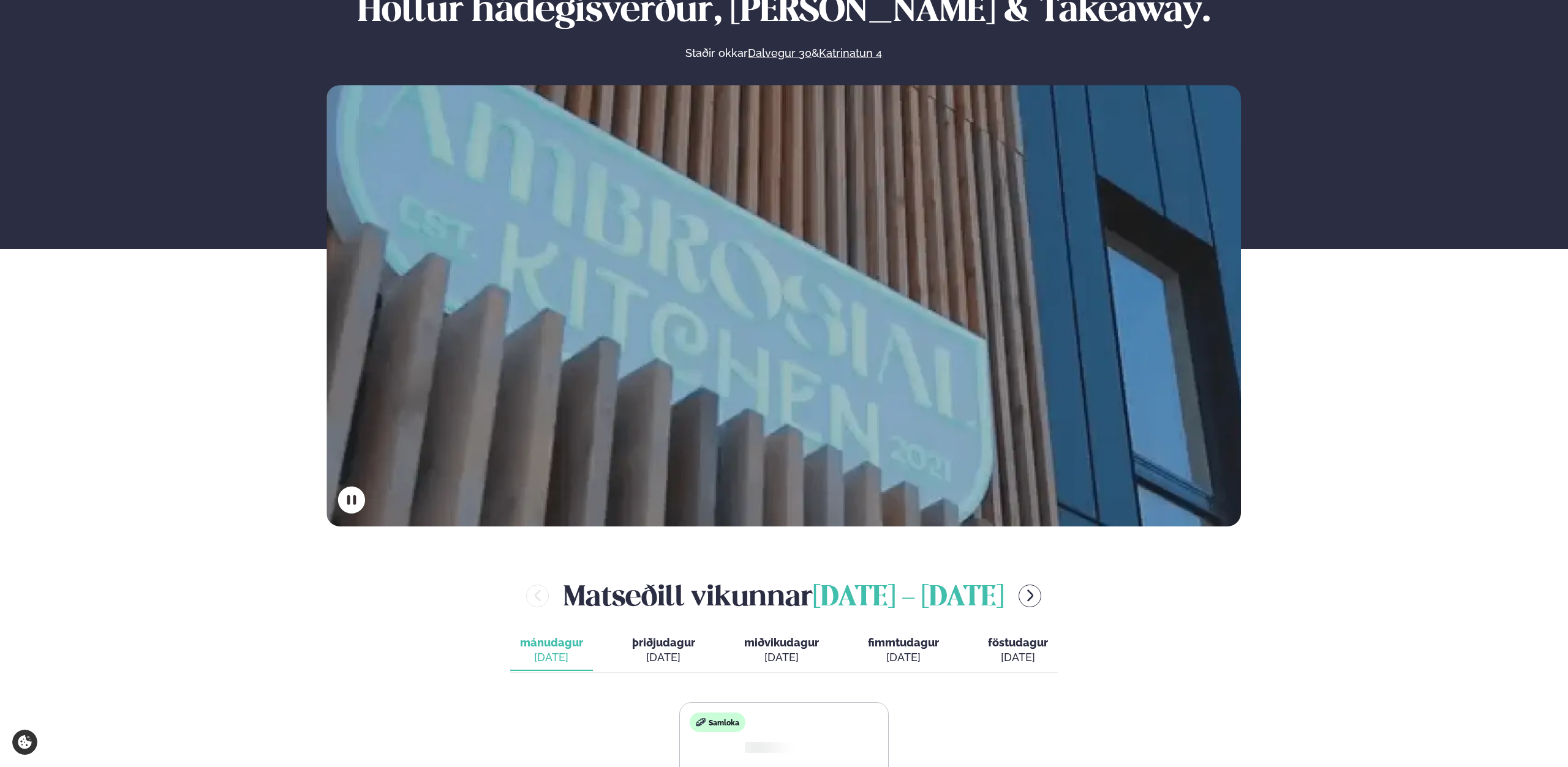
scroll to position [604, 0]
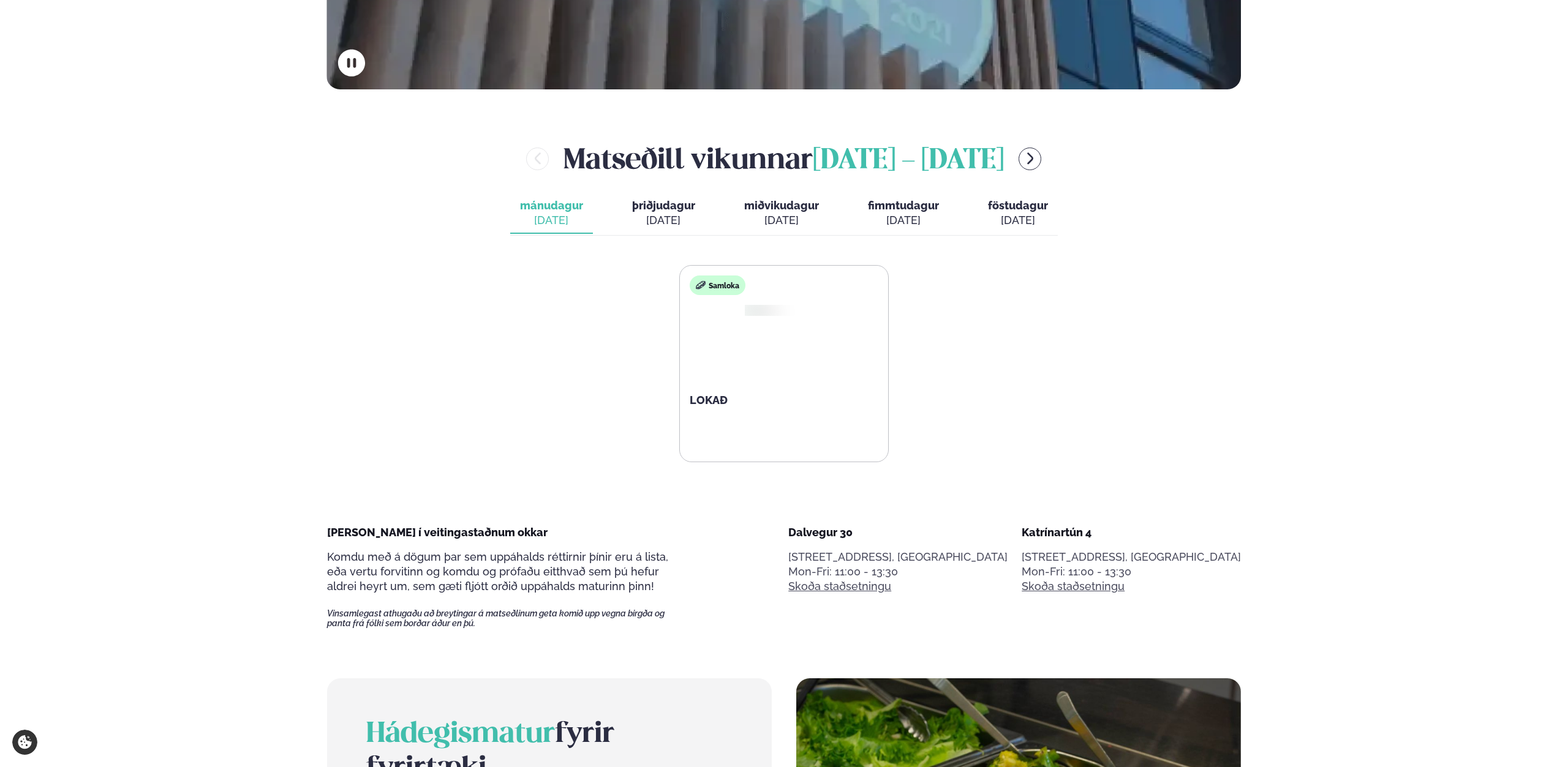
click at [662, 207] on span "þriðjudagur" at bounding box center [663, 206] width 63 height 13
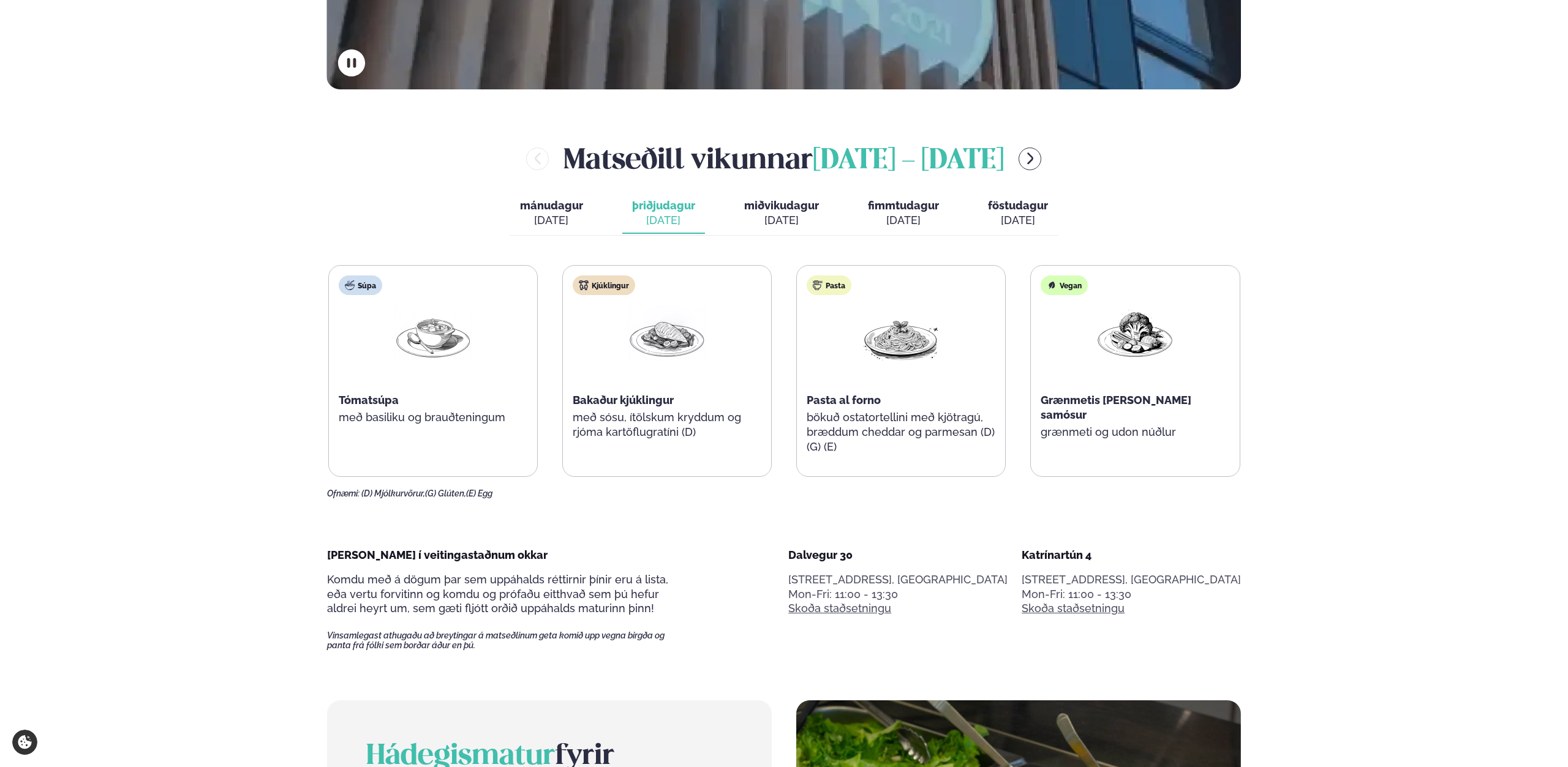
click at [541, 205] on span "mánudagur" at bounding box center [551, 206] width 63 height 13
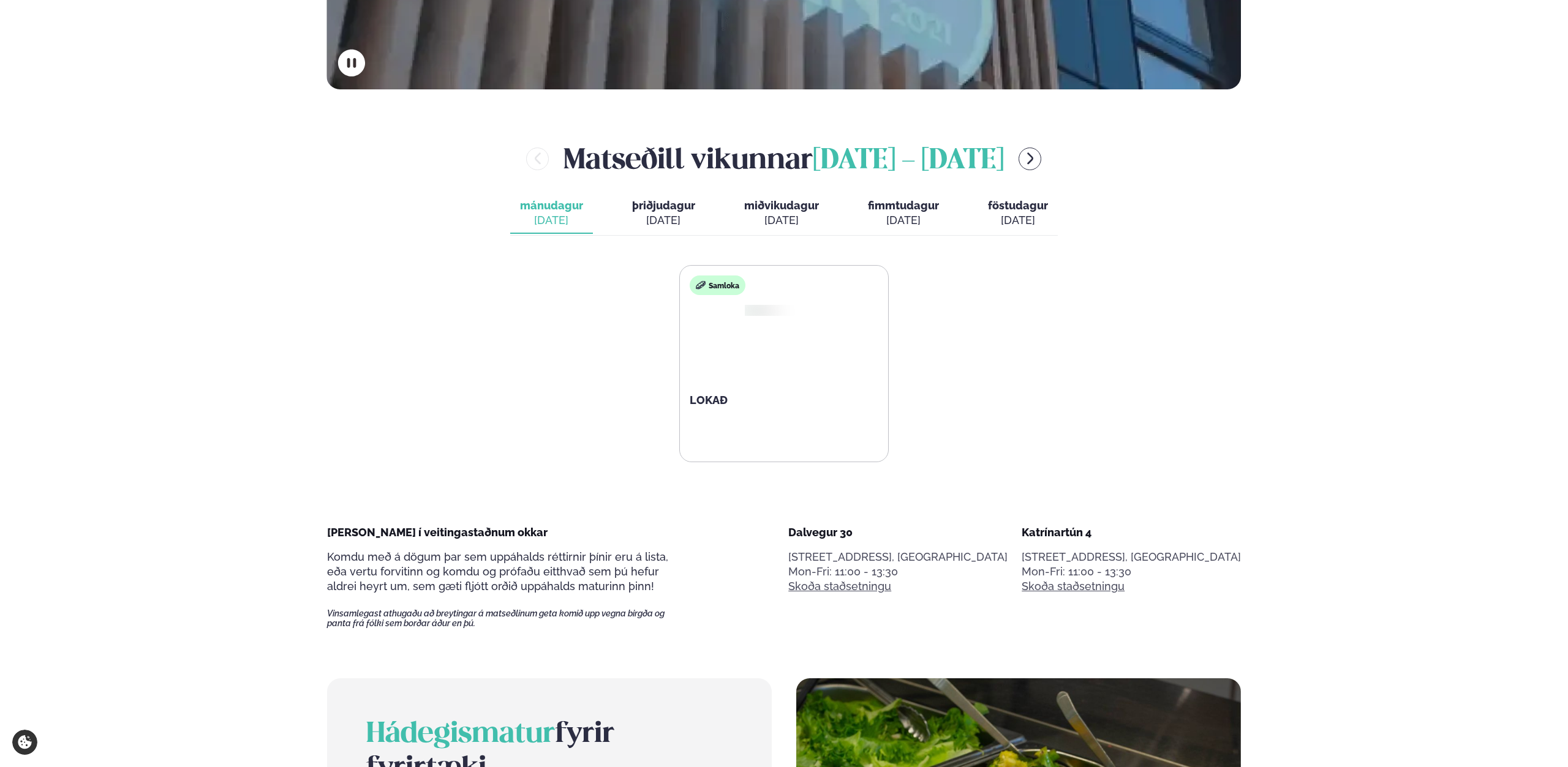
click at [673, 216] on div "[DATE]" at bounding box center [663, 220] width 63 height 15
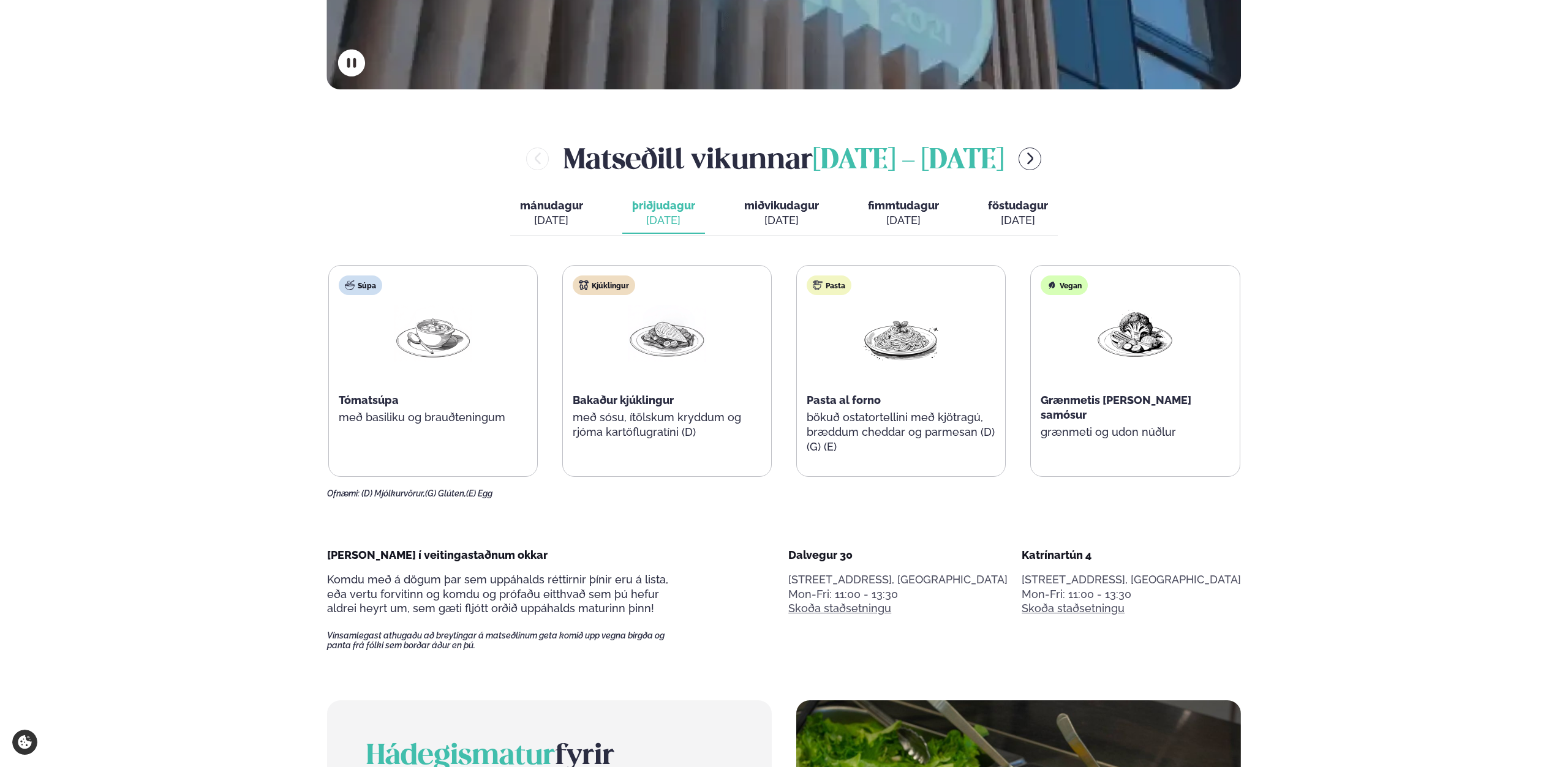
click at [578, 223] on div "[DATE]" at bounding box center [551, 220] width 63 height 15
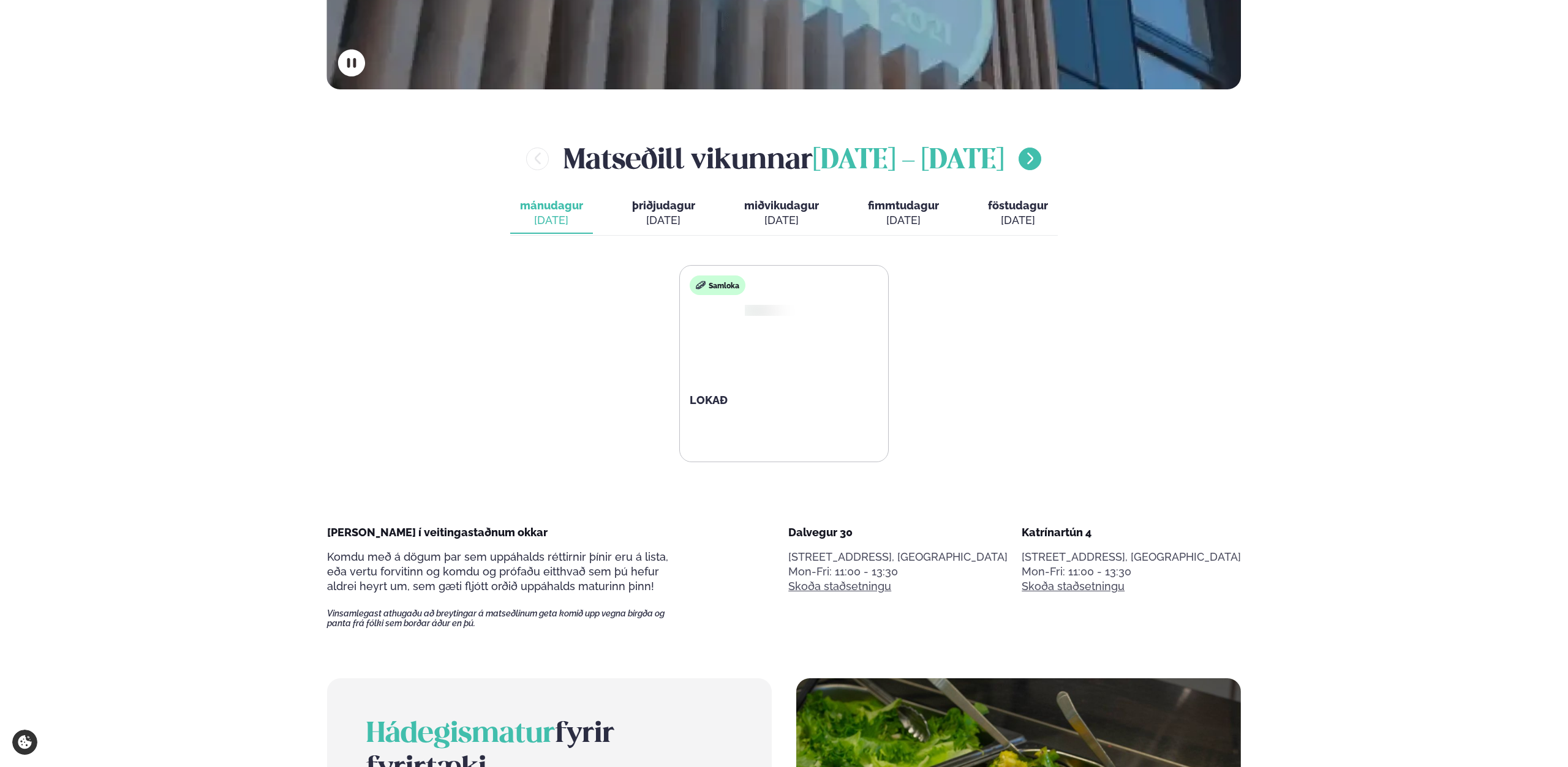
click at [1023, 152] on icon "menu-btn-right" at bounding box center [1030, 158] width 15 height 15
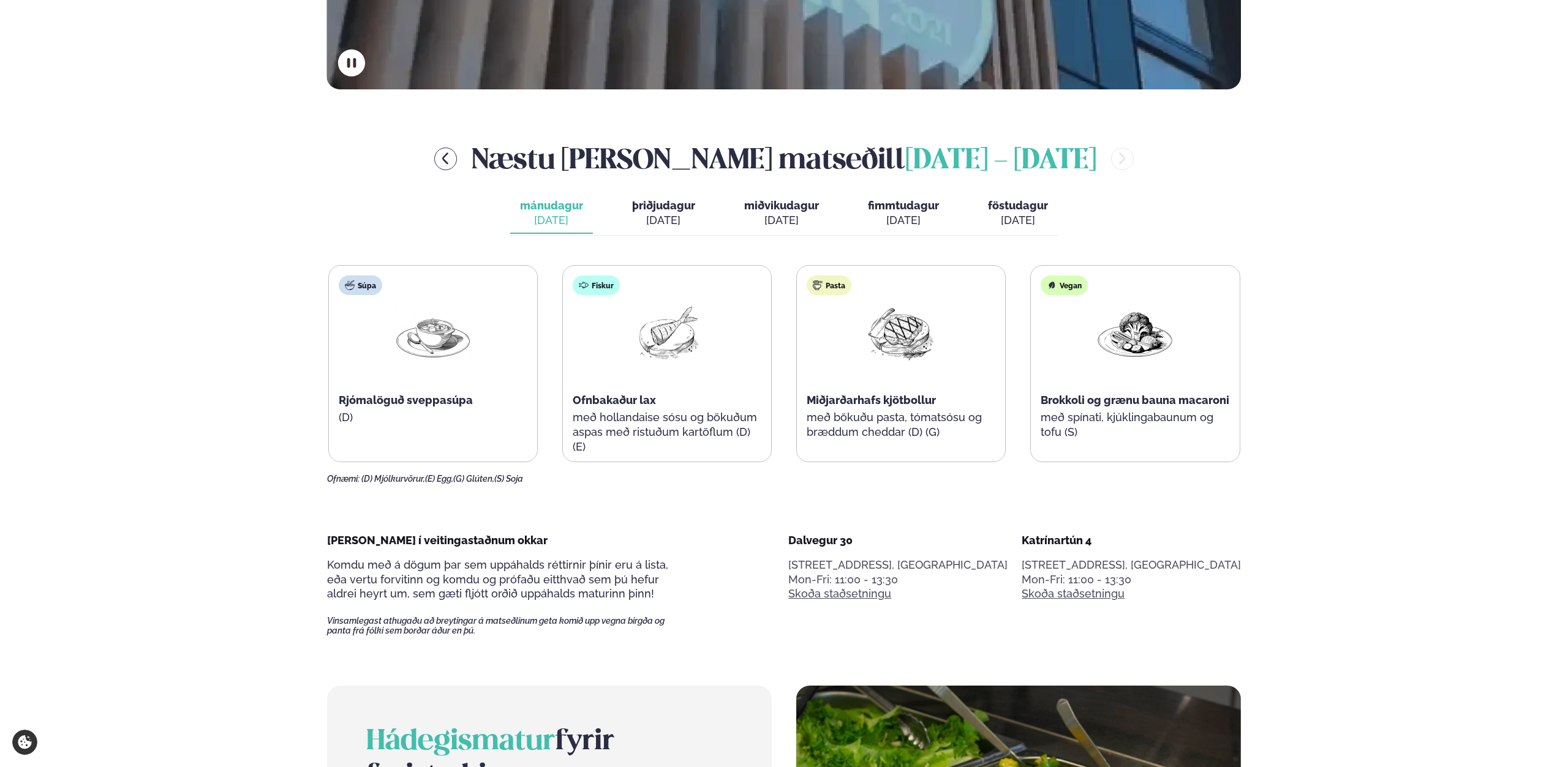
click at [363, 405] on span "Rjómalöguð sveppasúpa" at bounding box center [405, 400] width 134 height 13
click at [668, 228] on div "[DATE]" at bounding box center [663, 220] width 63 height 15
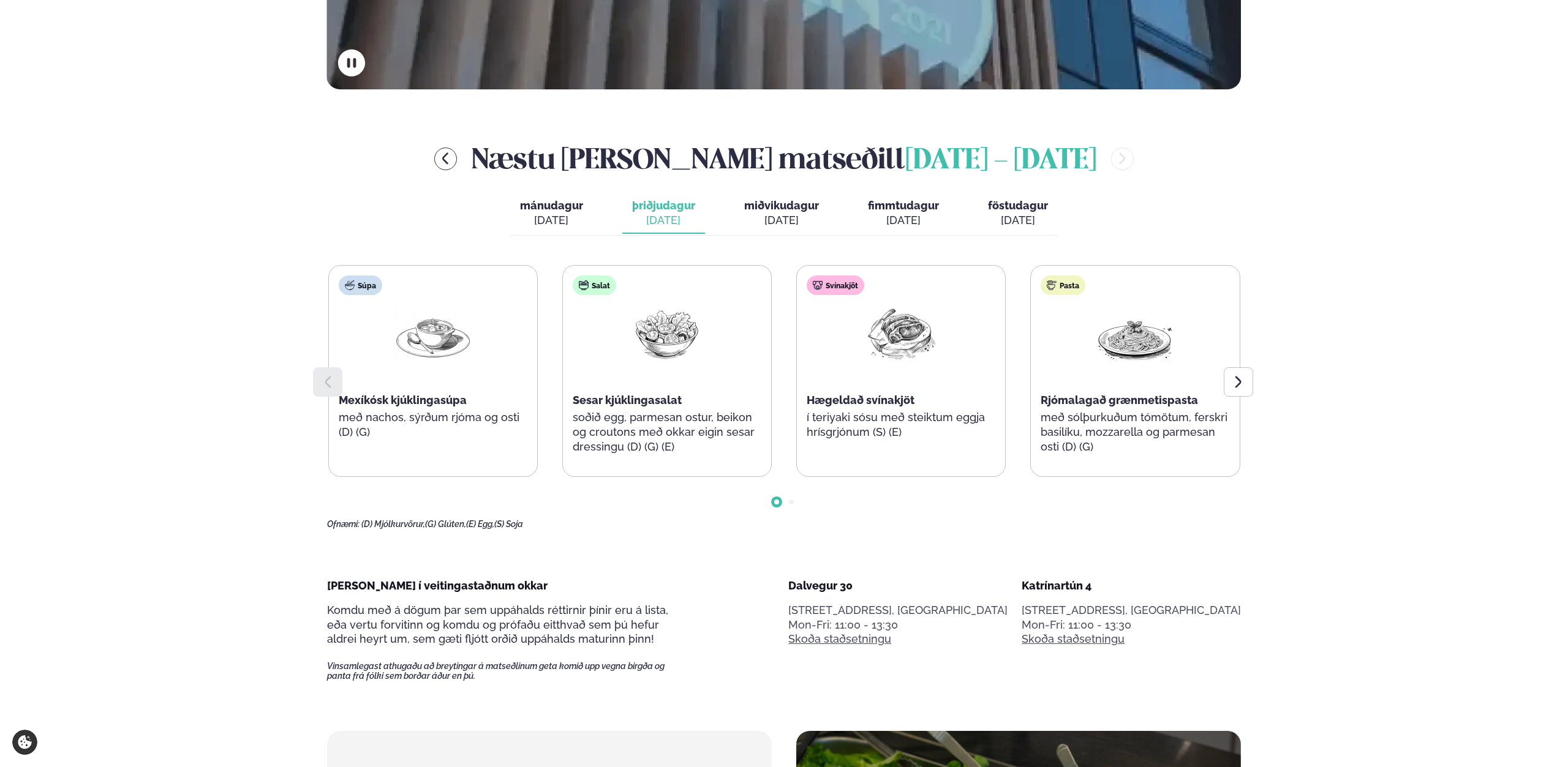
drag, startPoint x: 567, startPoint y: 213, endPoint x: 647, endPoint y: 228, distance: 81.4
click at [568, 213] on button "mánudagur mán. [DATE]" at bounding box center [551, 213] width 83 height 41
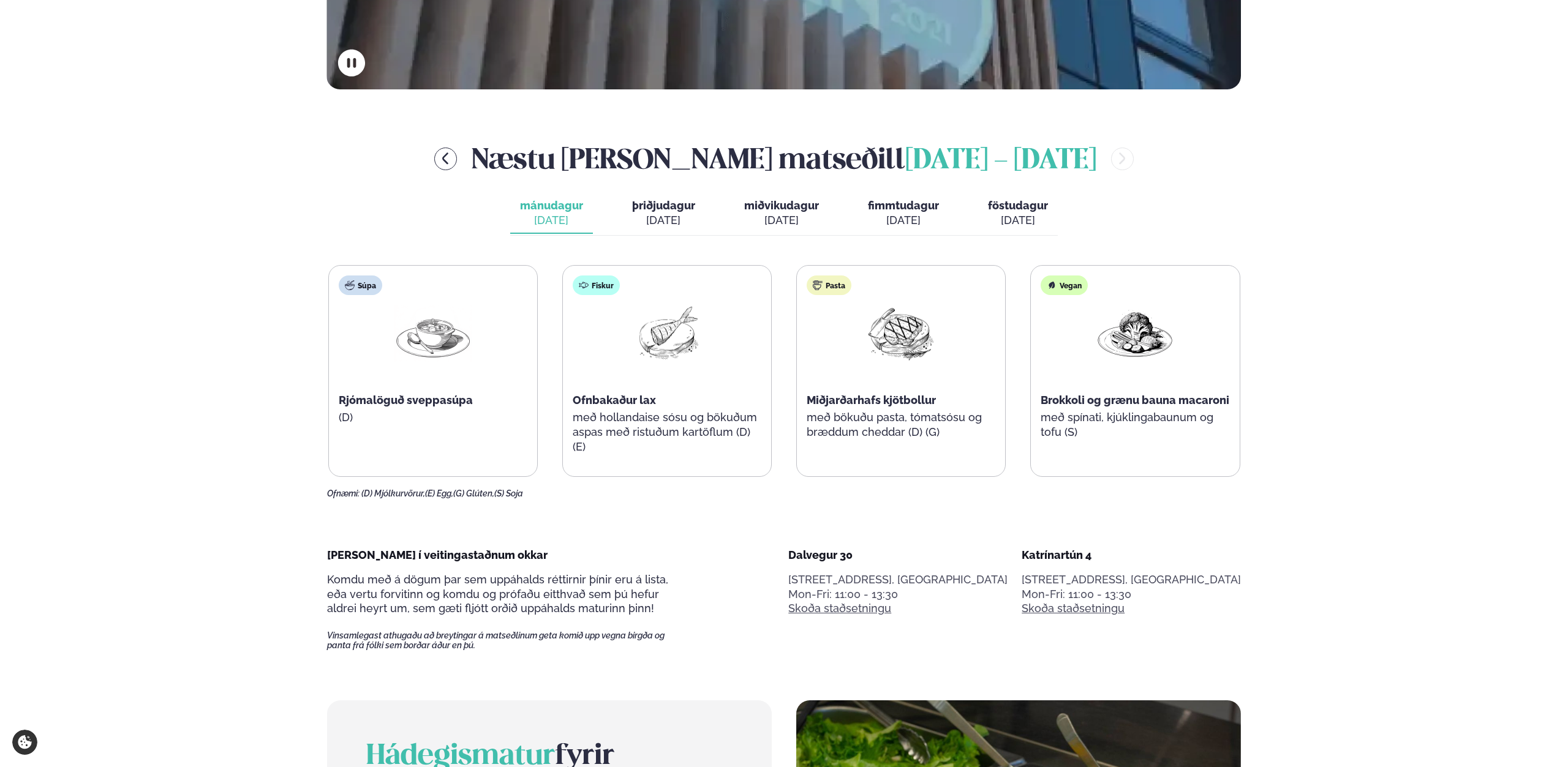
click at [668, 192] on div "Næstu [PERSON_NAME] matseðill [DATE] - [DATE] mánudagur mán. [DATE] þriðjudagur…" at bounding box center [784, 318] width 914 height 360
click at [683, 199] on span "þriðjudagur" at bounding box center [663, 206] width 63 height 13
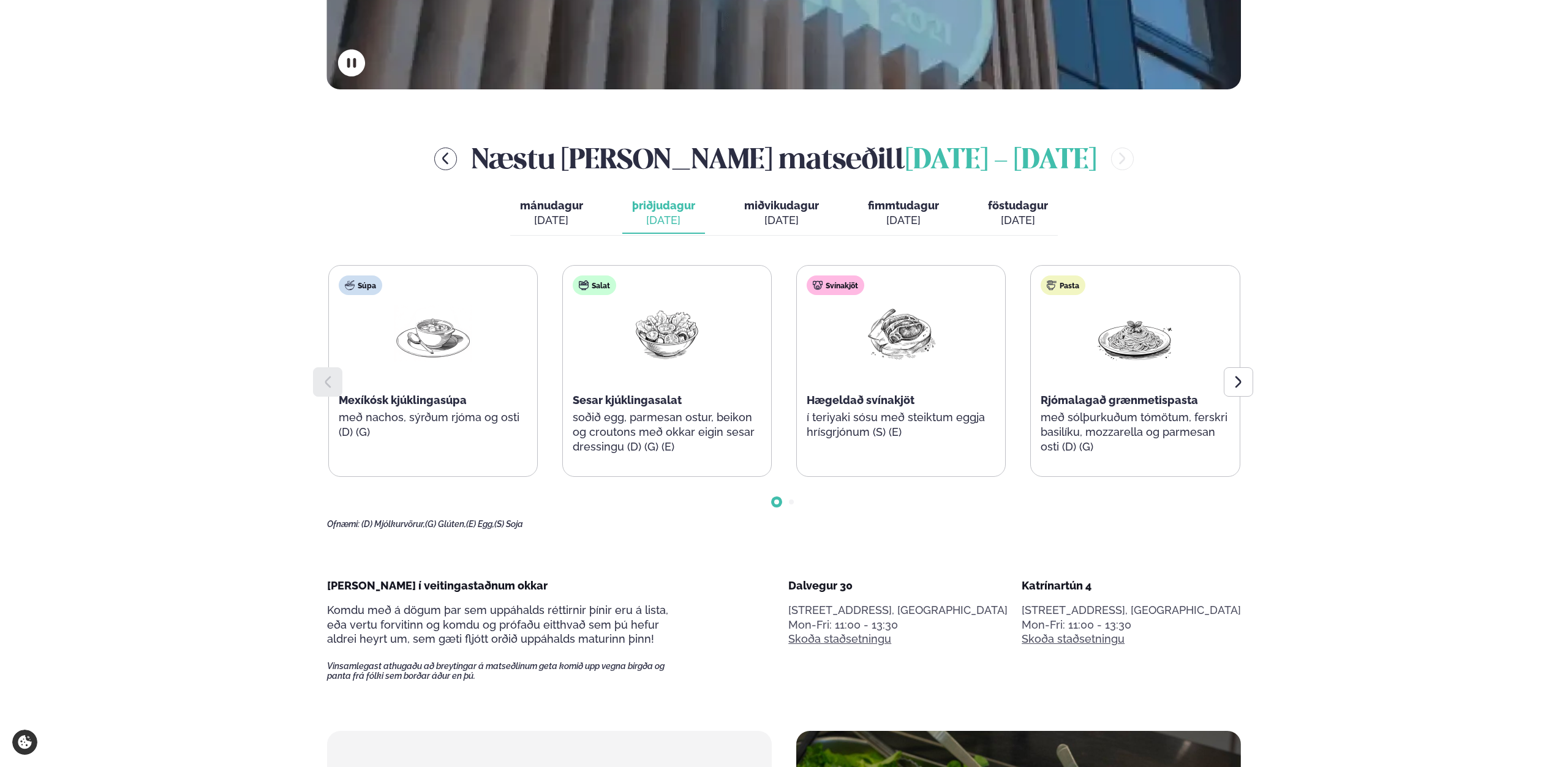
click at [775, 221] on div "[DATE]" at bounding box center [781, 220] width 75 height 15
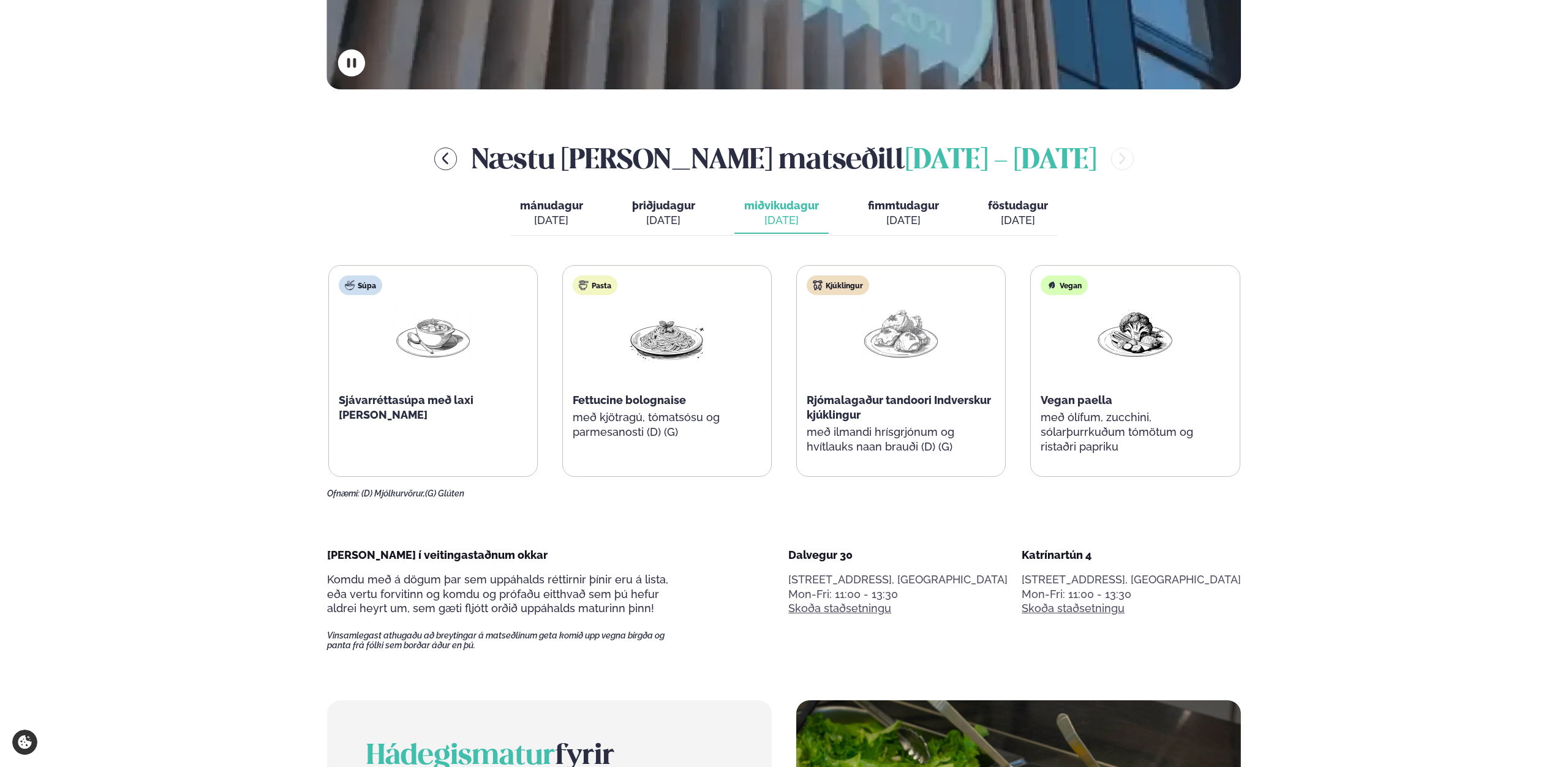
click at [859, 220] on div "mánudagur mán. [DATE] þriðjudagur þri. [DATE] miðvikudagur mið. [DATE] fimmtuda…" at bounding box center [784, 214] width 547 height 42
click at [902, 217] on div "[DATE]" at bounding box center [903, 220] width 71 height 15
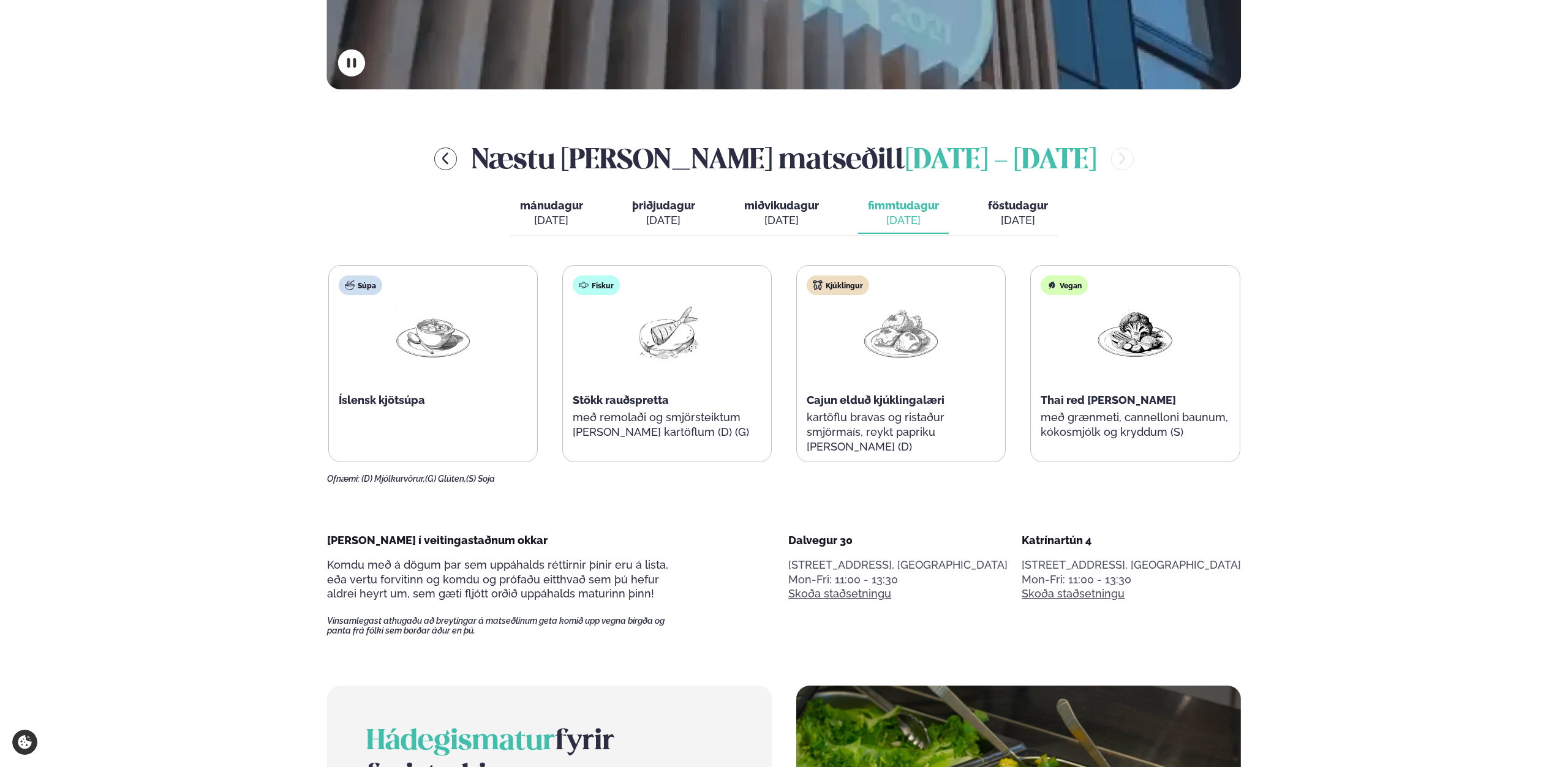
click at [1024, 235] on div "mánudagur mán. [DATE] þriðjudagur þri. [DATE] miðvikudagur mið. [DATE] fimmtuda…" at bounding box center [784, 214] width 547 height 42
click at [1013, 221] on div "[DATE]" at bounding box center [1017, 220] width 60 height 15
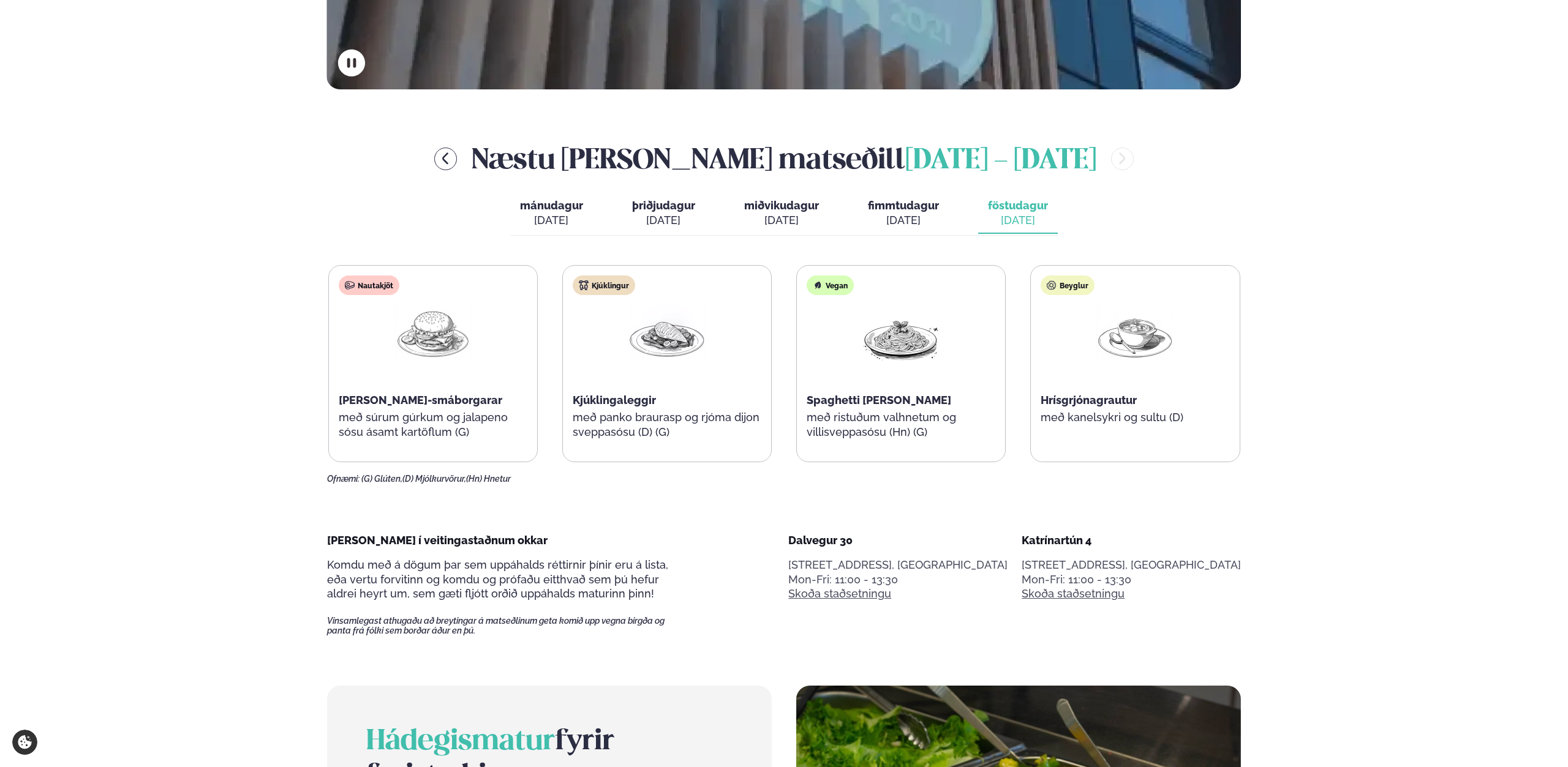
click at [764, 224] on div "[DATE]" at bounding box center [781, 220] width 75 height 15
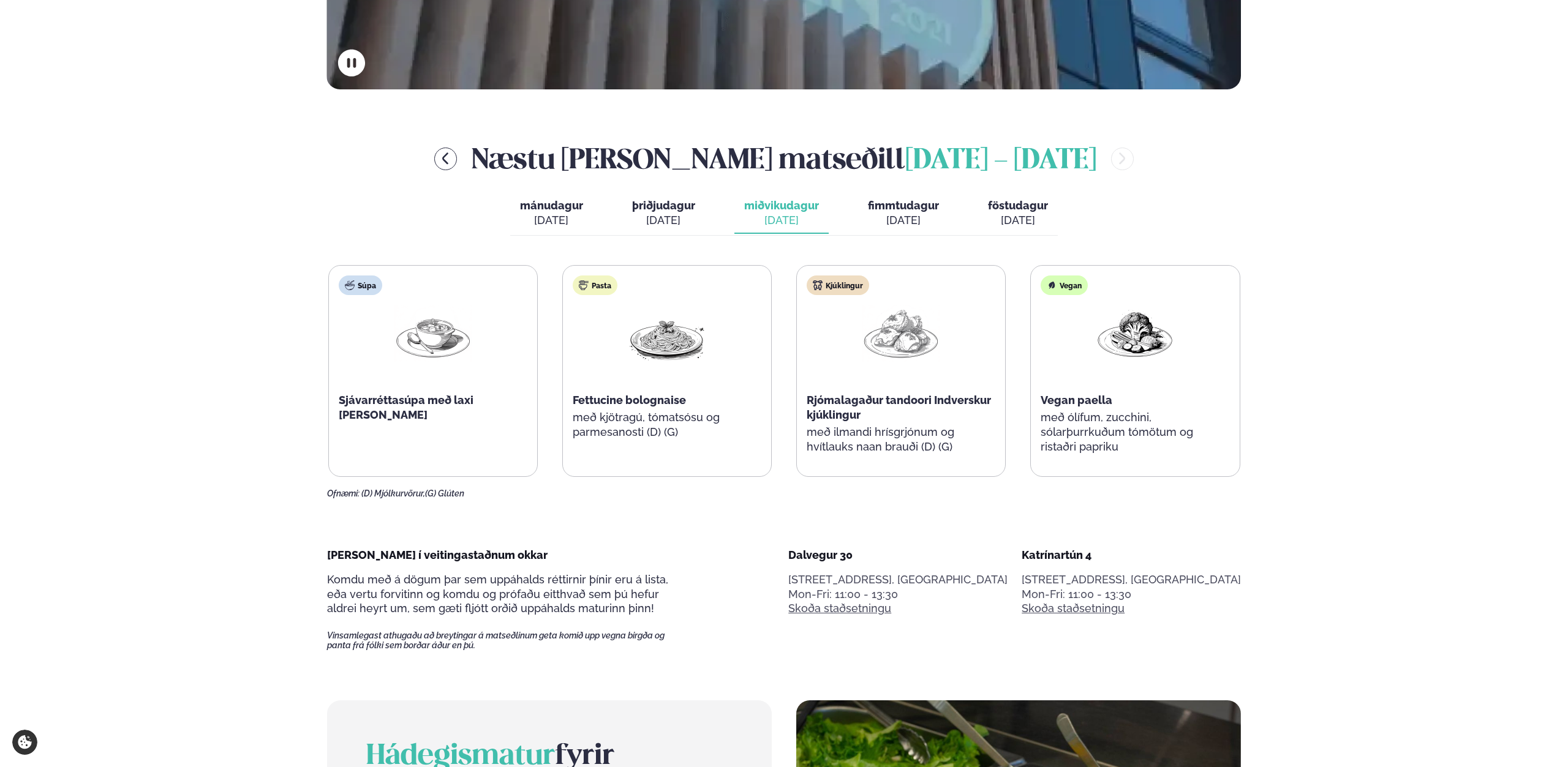
click at [656, 210] on span "þriðjudagur" at bounding box center [663, 206] width 63 height 13
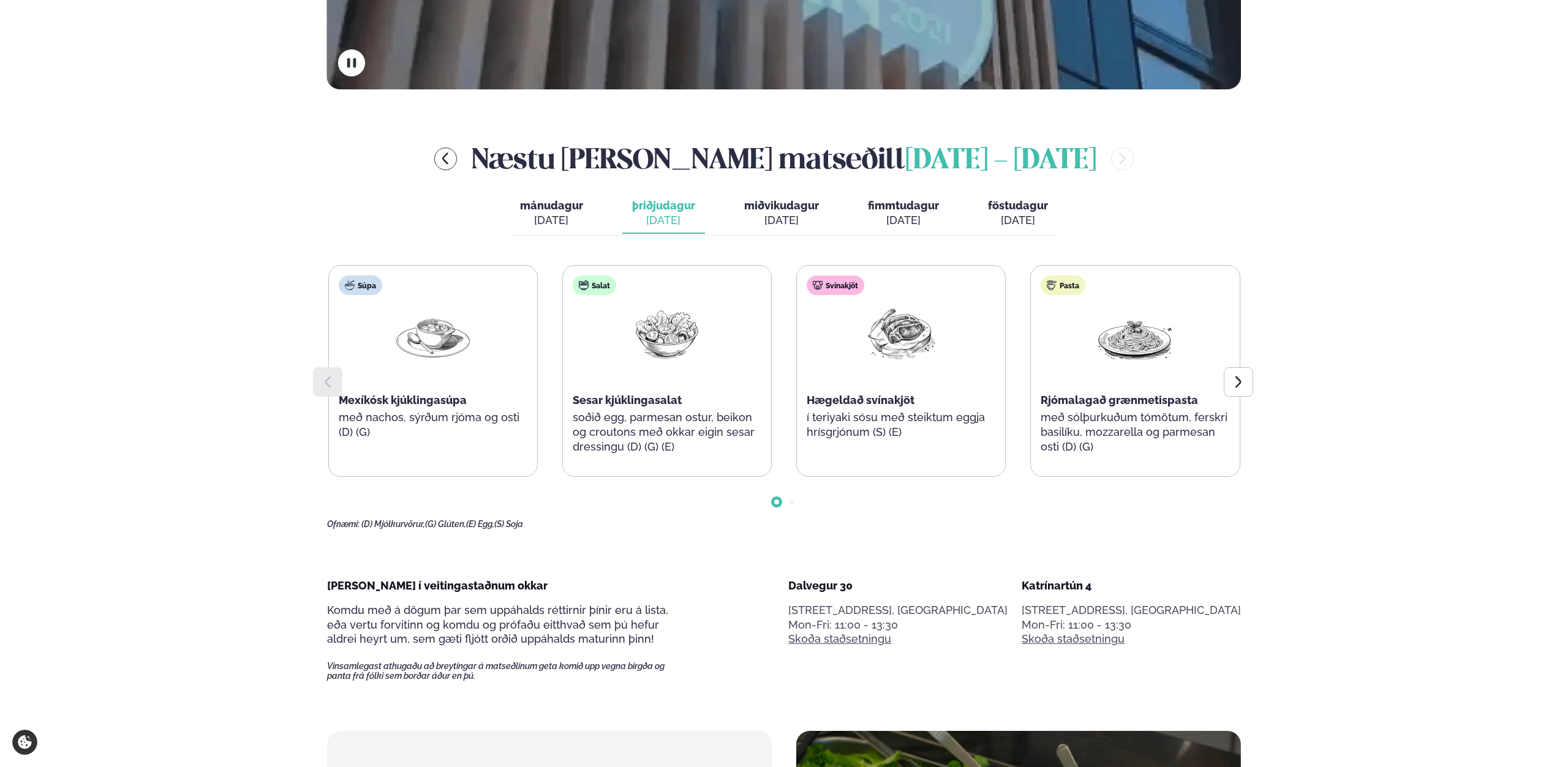
click at [570, 207] on span "mánudagur" at bounding box center [551, 206] width 63 height 13
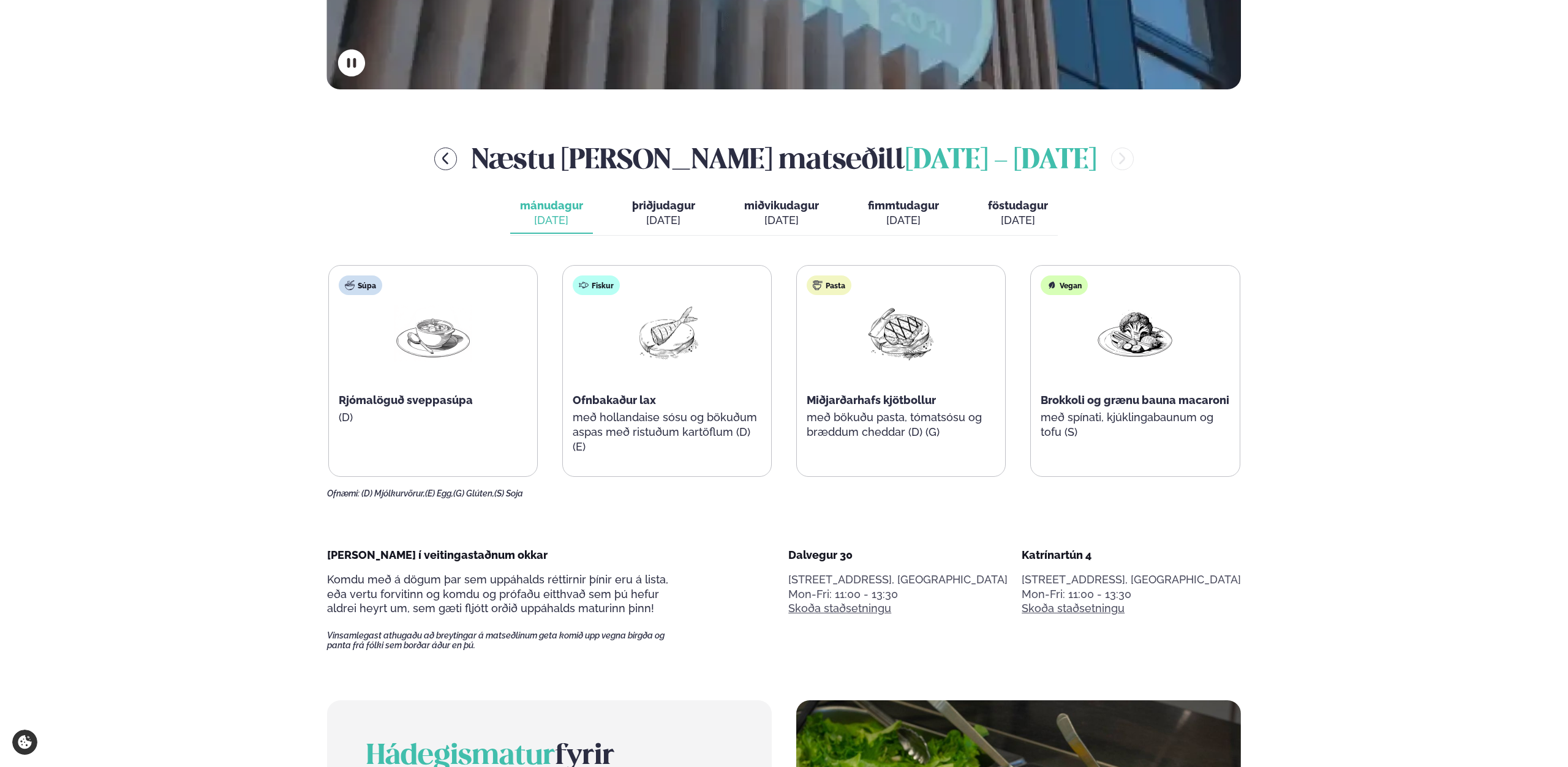
click at [773, 228] on button "miðvikudagur mið. [DATE]" at bounding box center [781, 213] width 95 height 41
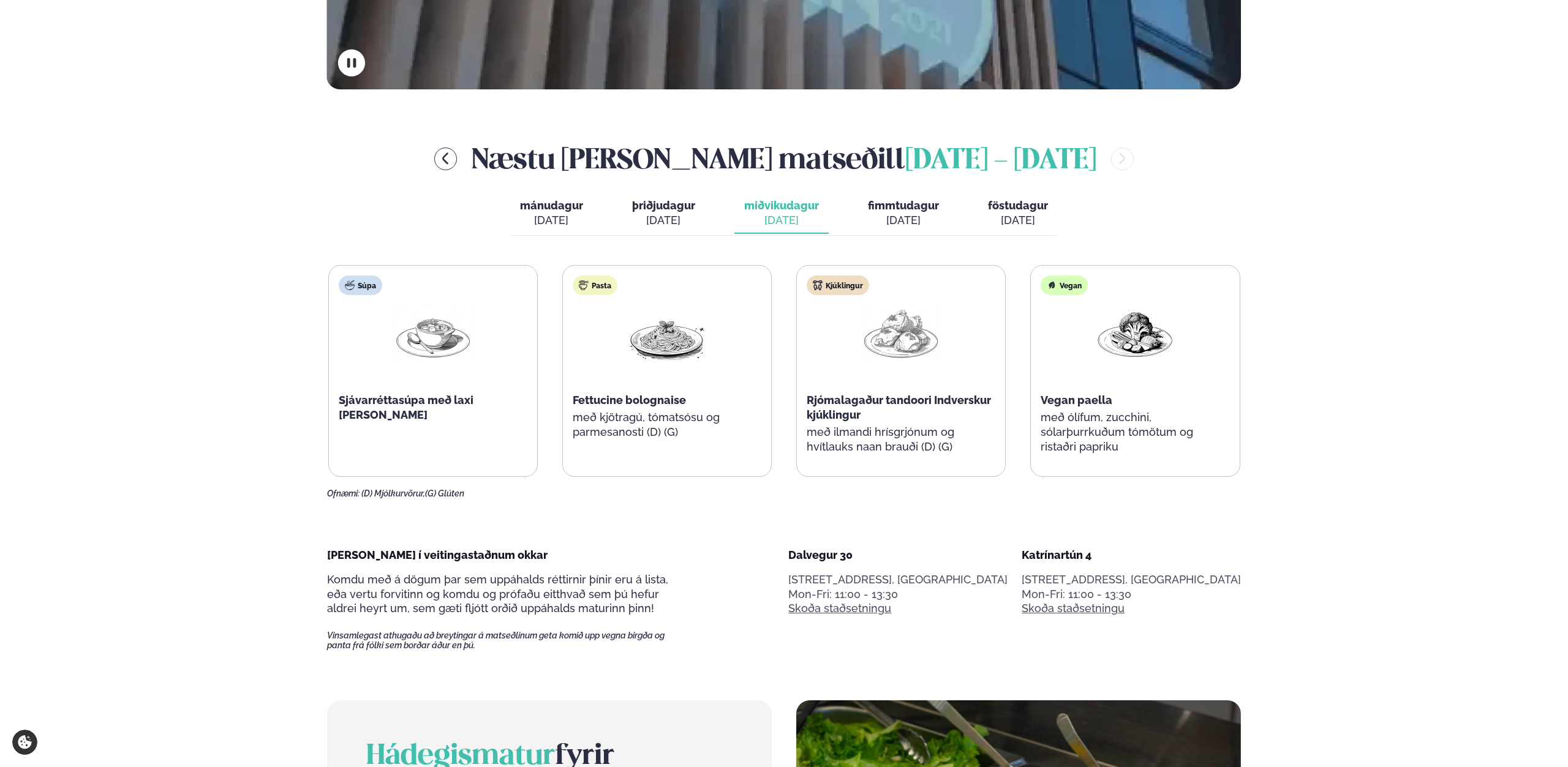
click at [679, 223] on div "[DATE]" at bounding box center [663, 220] width 63 height 15
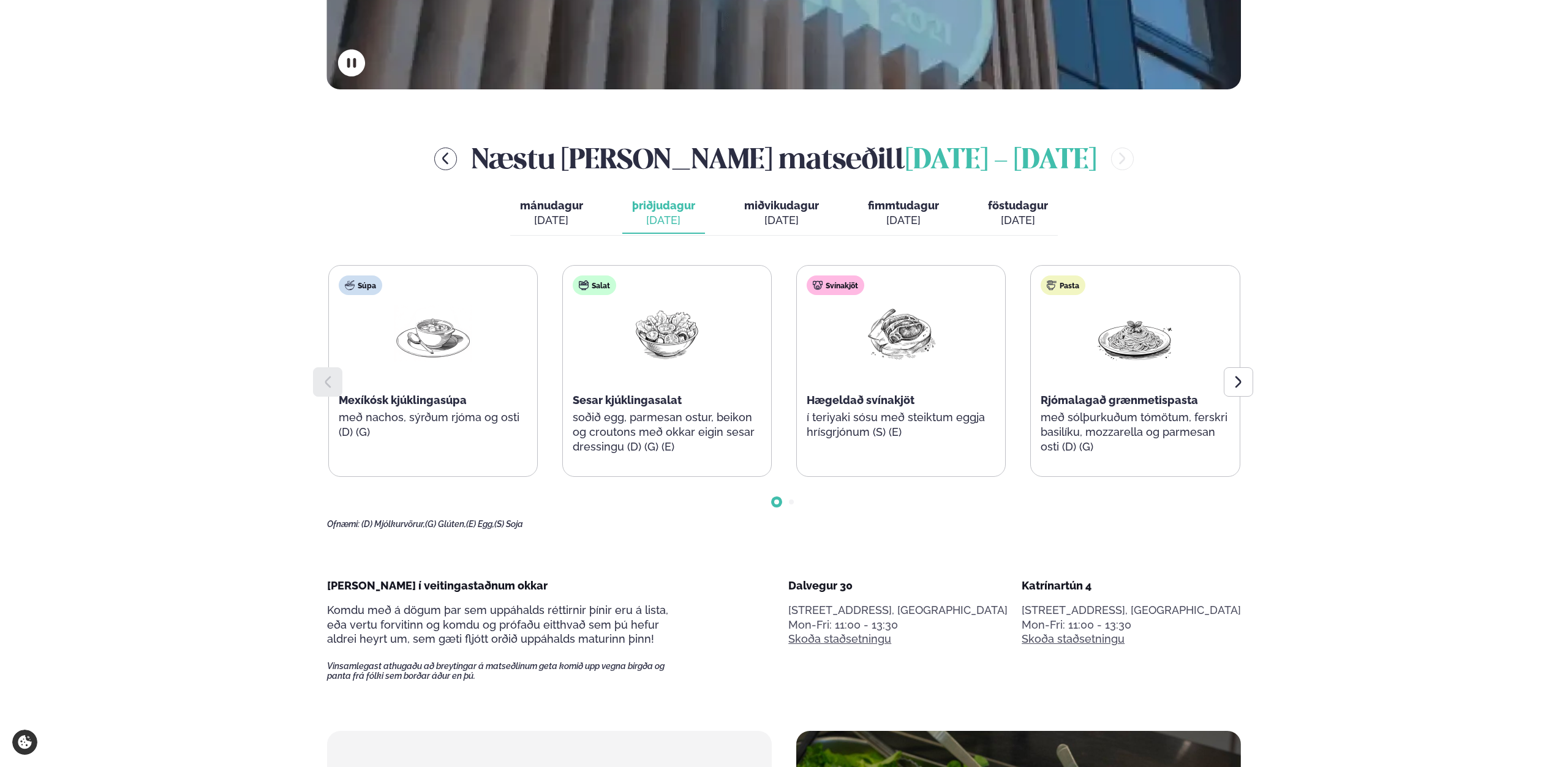
click at [791, 224] on div "[DATE]" at bounding box center [781, 220] width 75 height 15
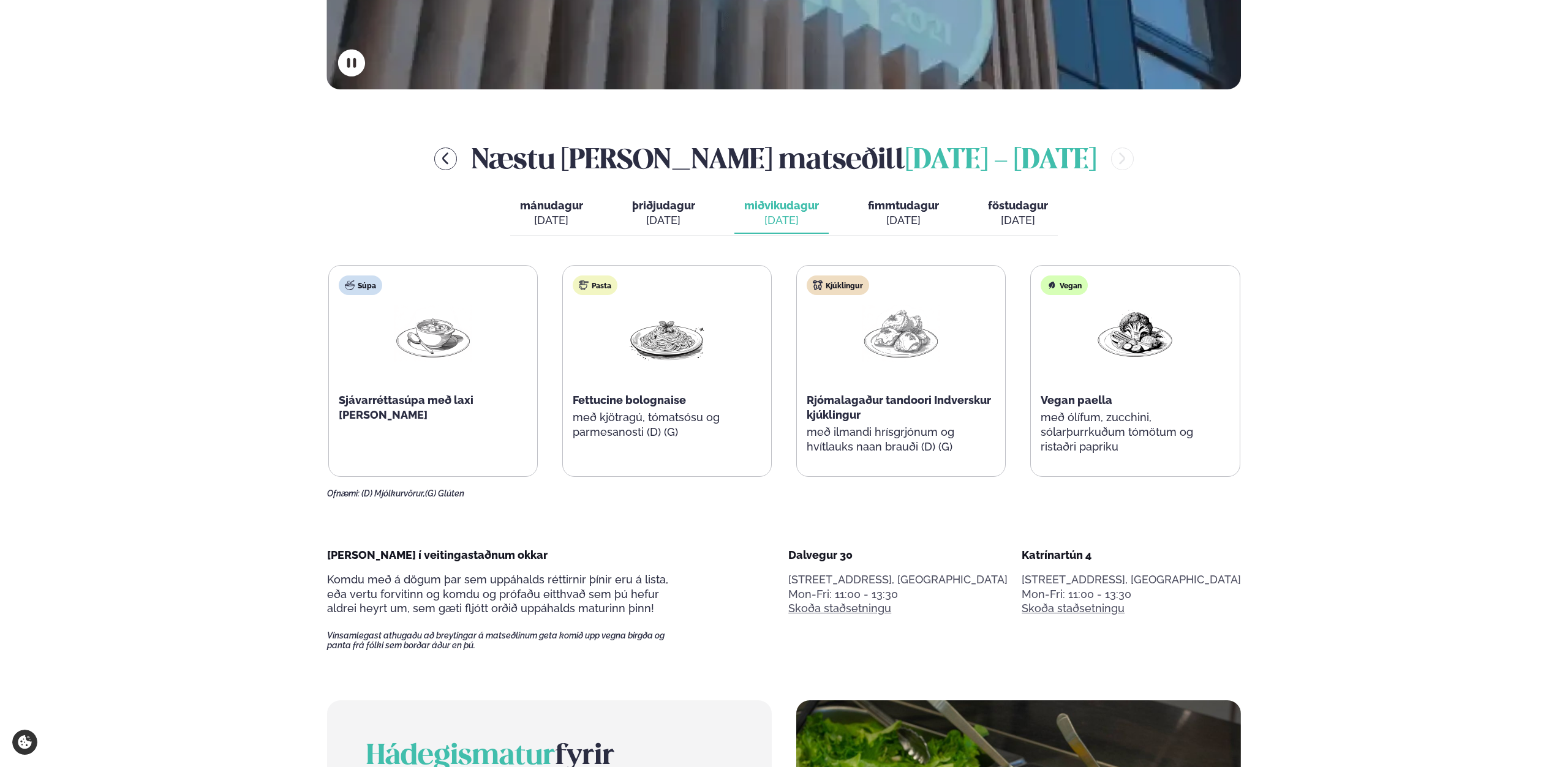
click at [583, 228] on button "mánudagur mán. [DATE]" at bounding box center [551, 213] width 83 height 41
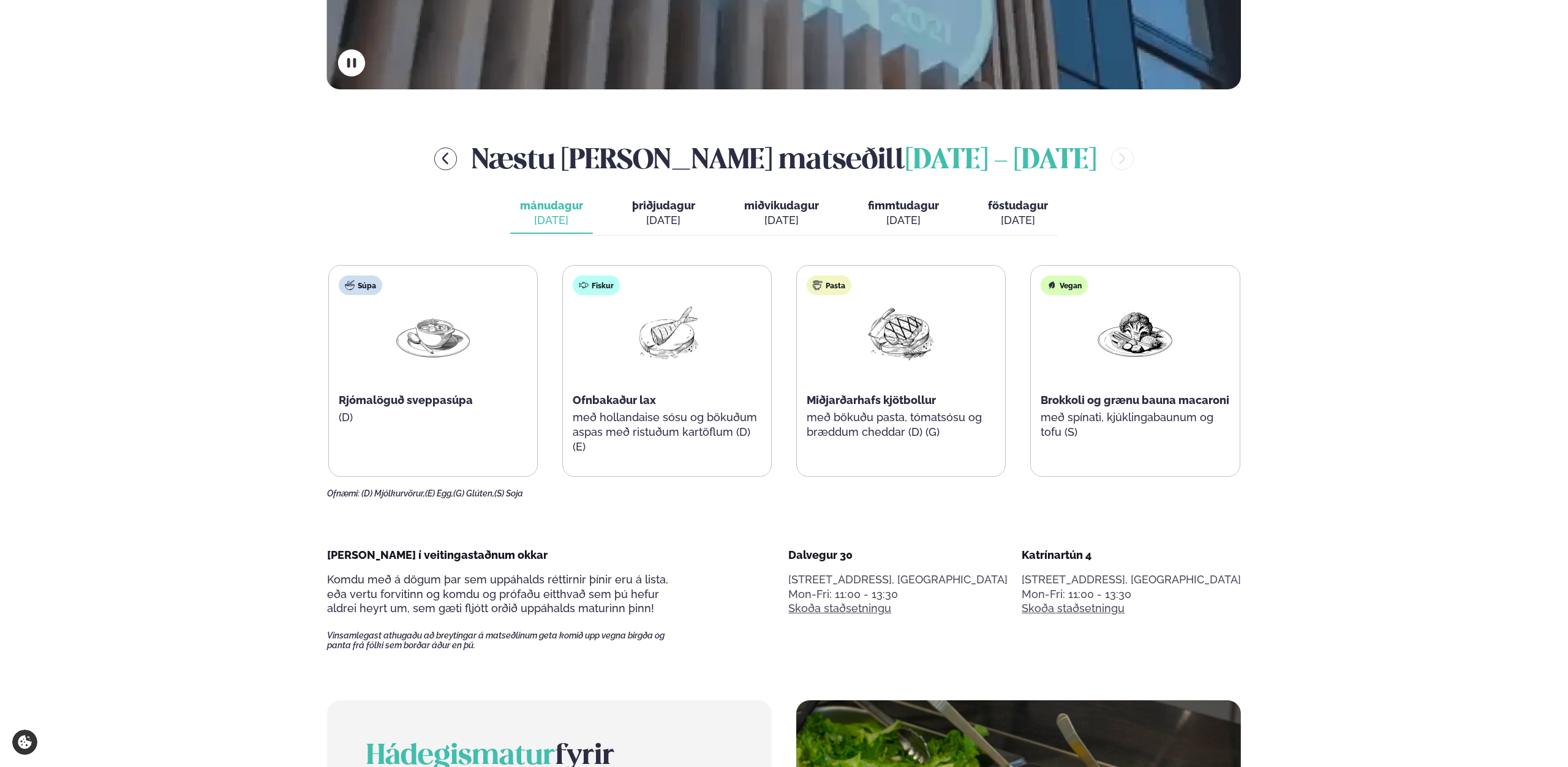
click at [669, 220] on div "[DATE]" at bounding box center [663, 220] width 63 height 15
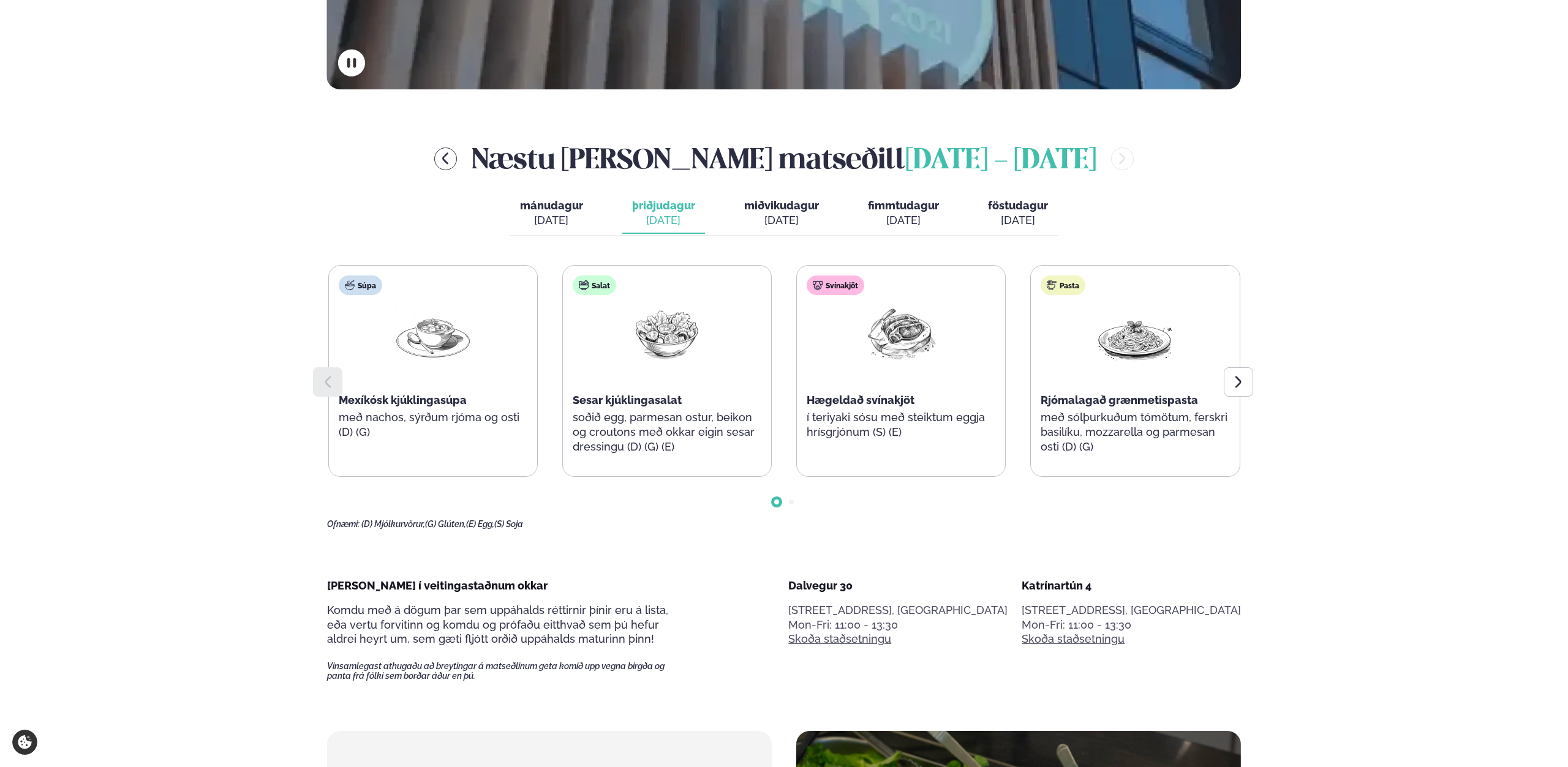
click at [773, 220] on div "[DATE]" at bounding box center [781, 220] width 75 height 15
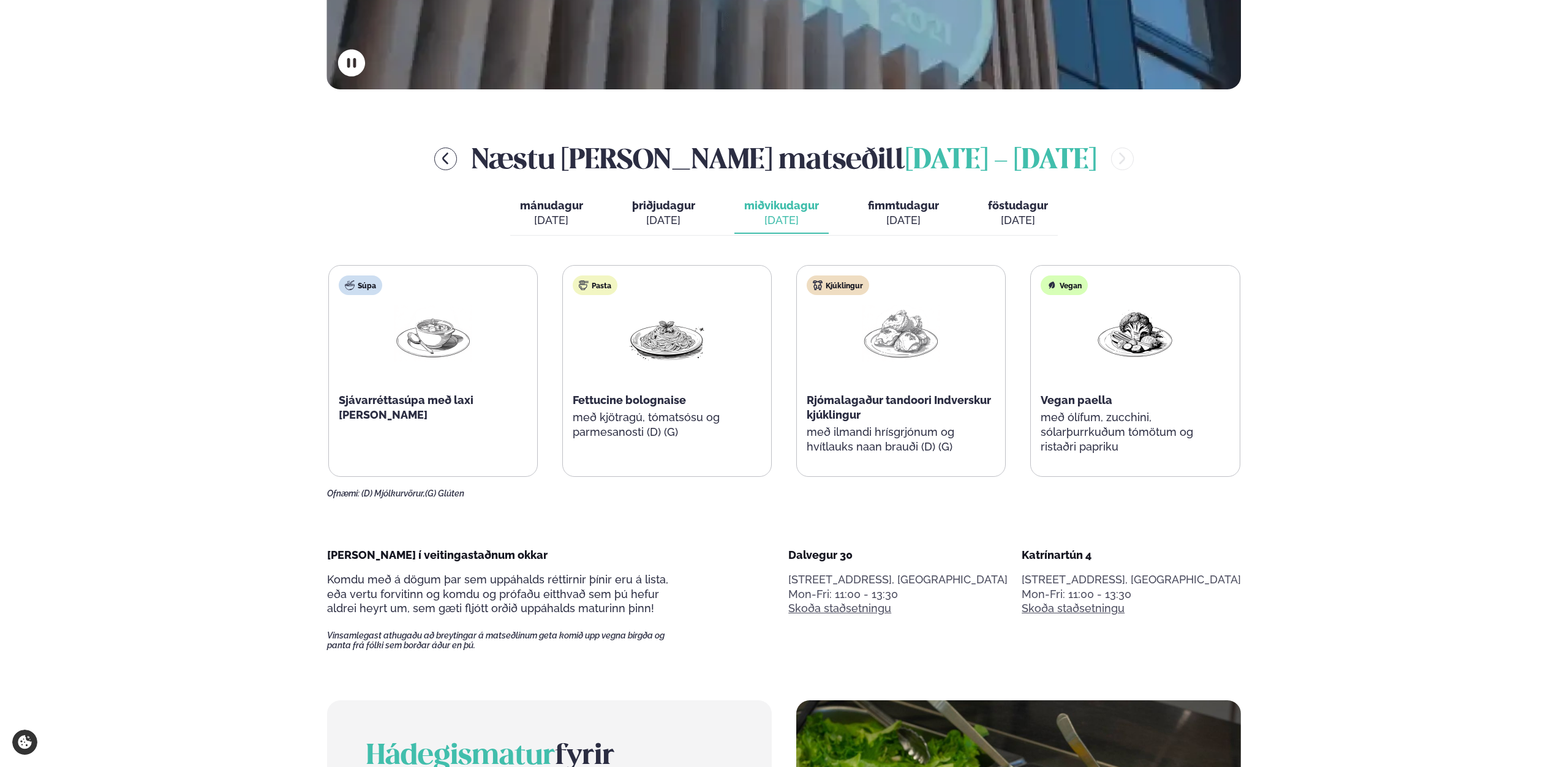
click at [673, 224] on div "[DATE]" at bounding box center [663, 220] width 63 height 15
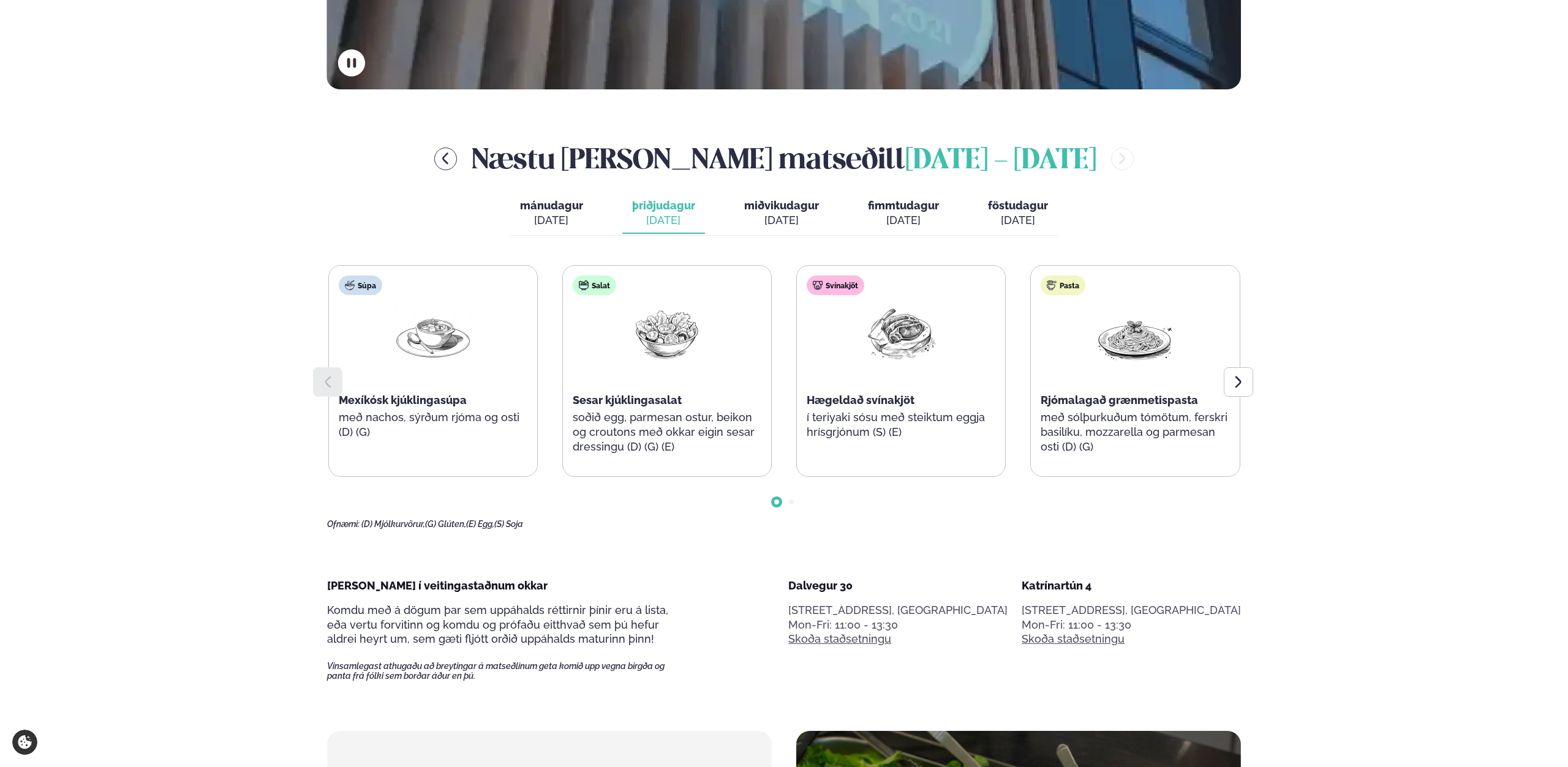
click at [544, 216] on div "[DATE]" at bounding box center [551, 220] width 63 height 15
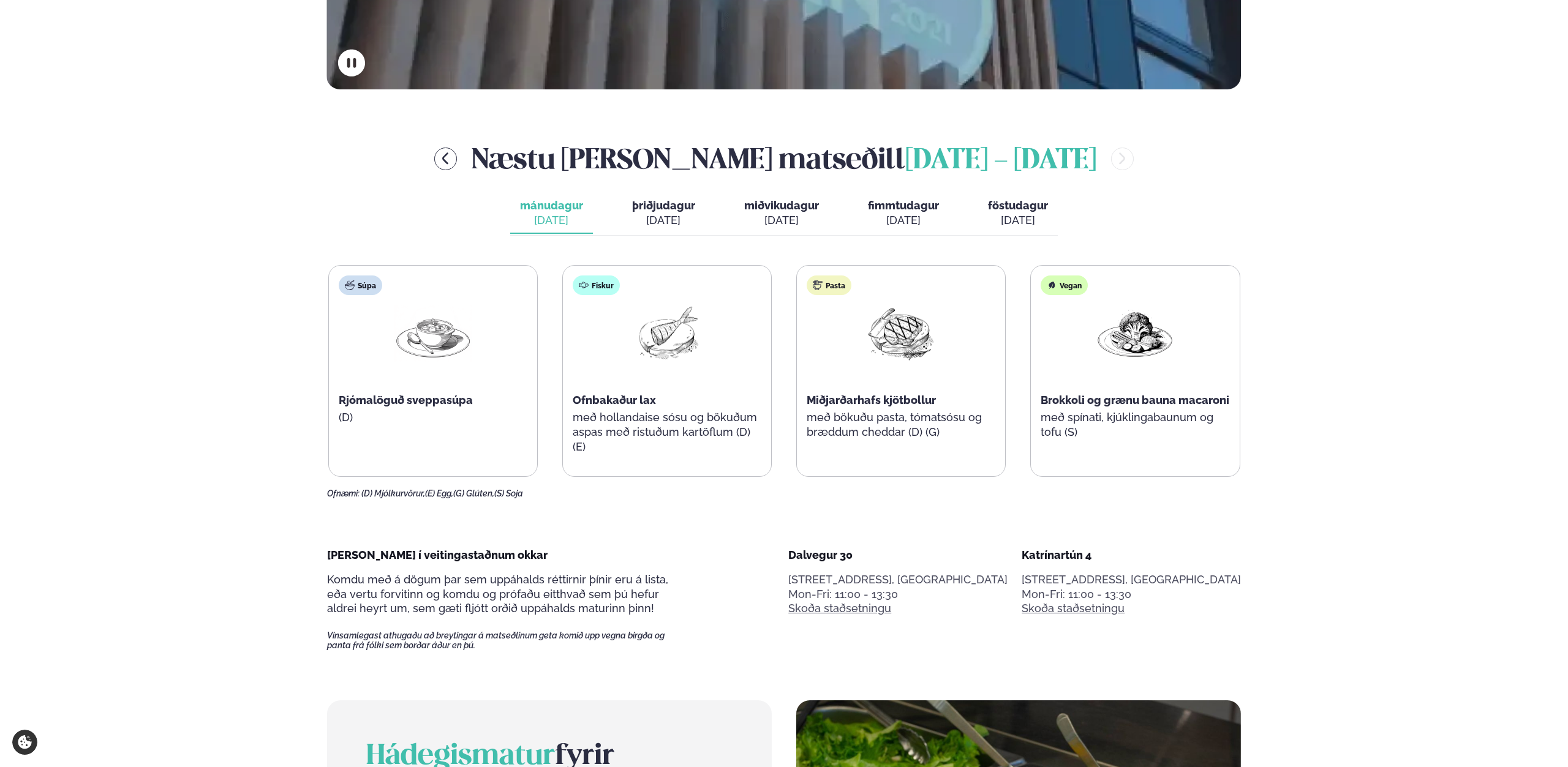
click at [634, 216] on div "[DATE]" at bounding box center [663, 220] width 63 height 15
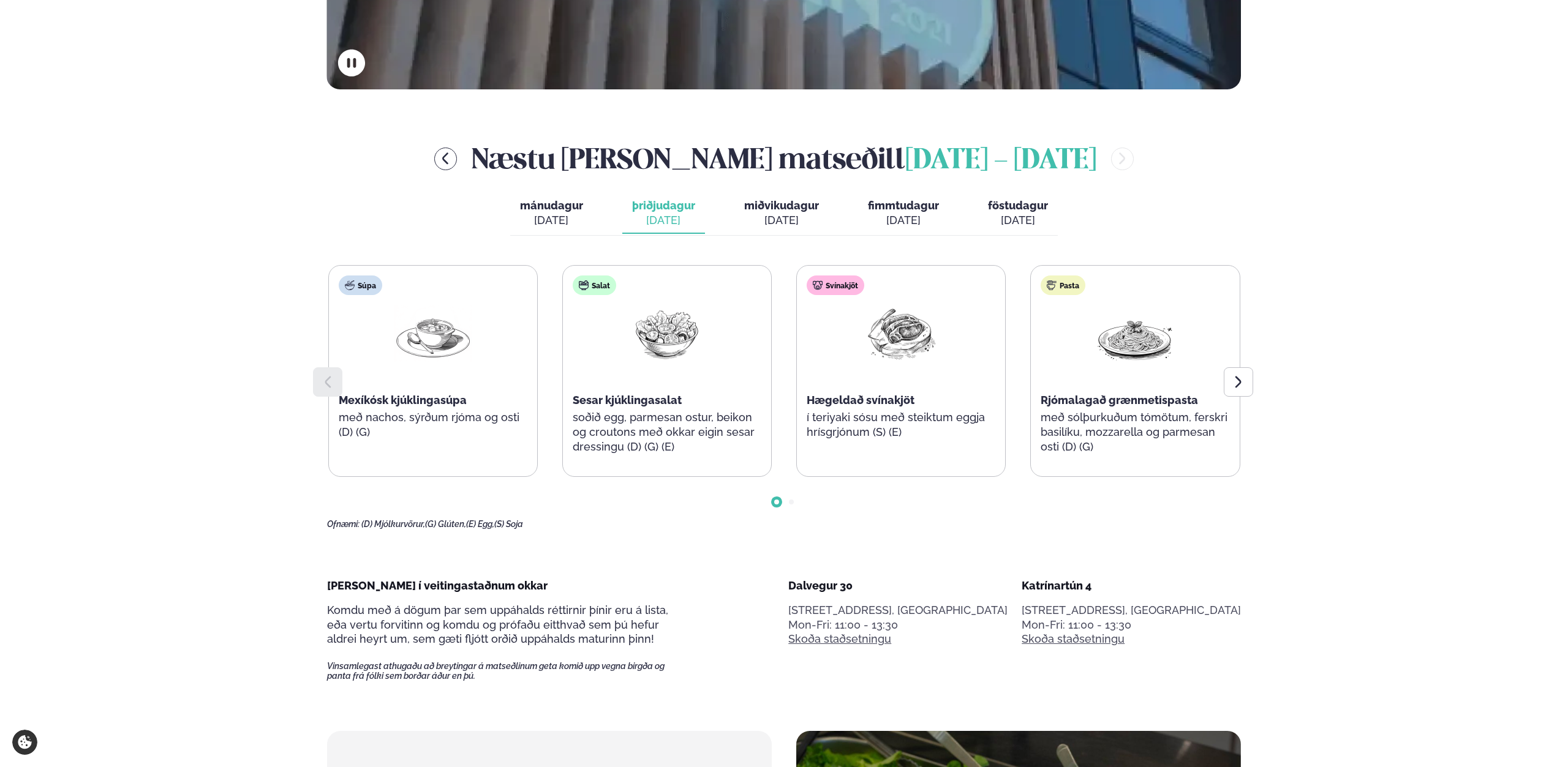
click at [541, 219] on div "[DATE]" at bounding box center [551, 220] width 63 height 15
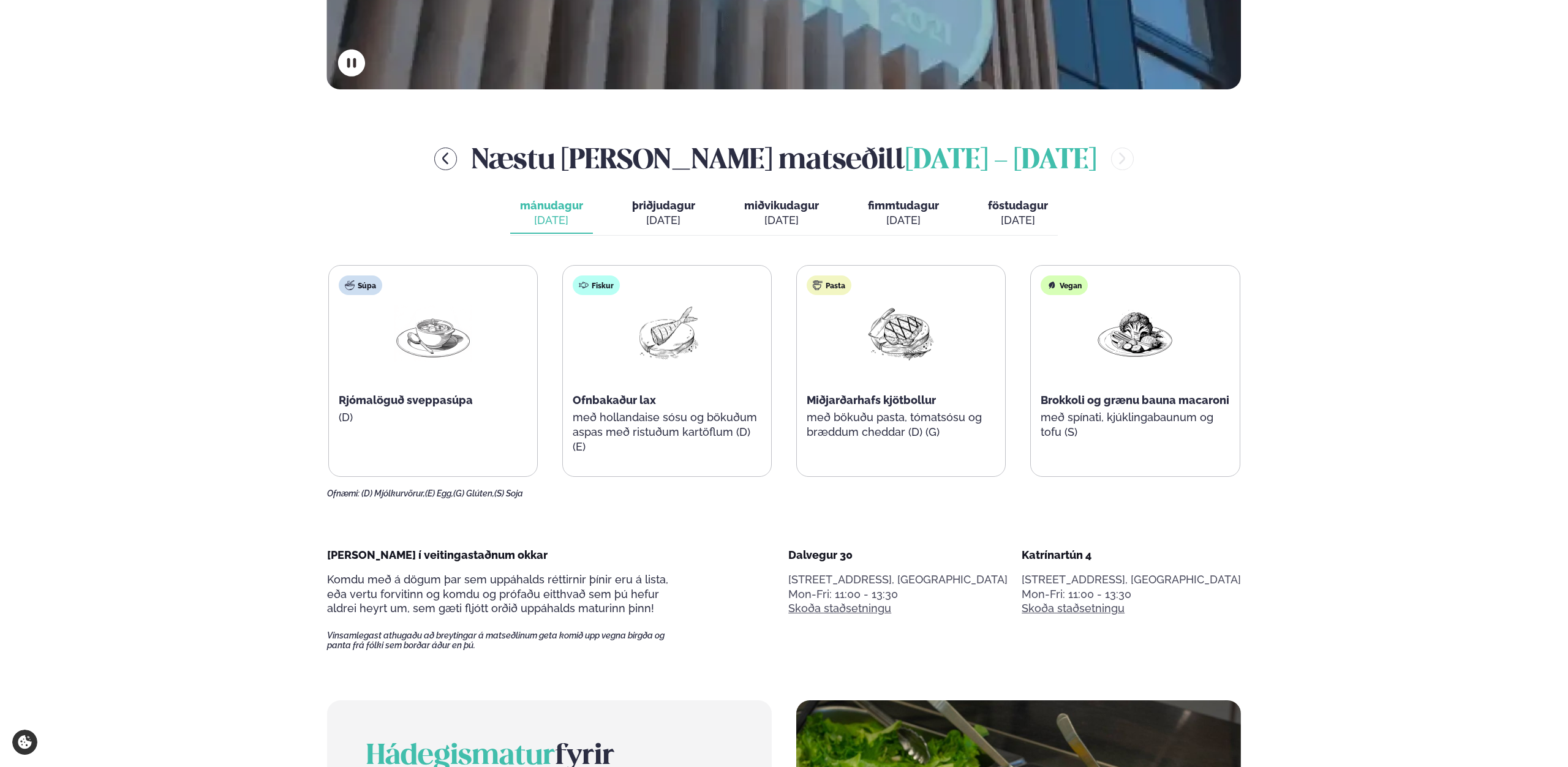
click at [657, 226] on div "[DATE]" at bounding box center [663, 220] width 63 height 15
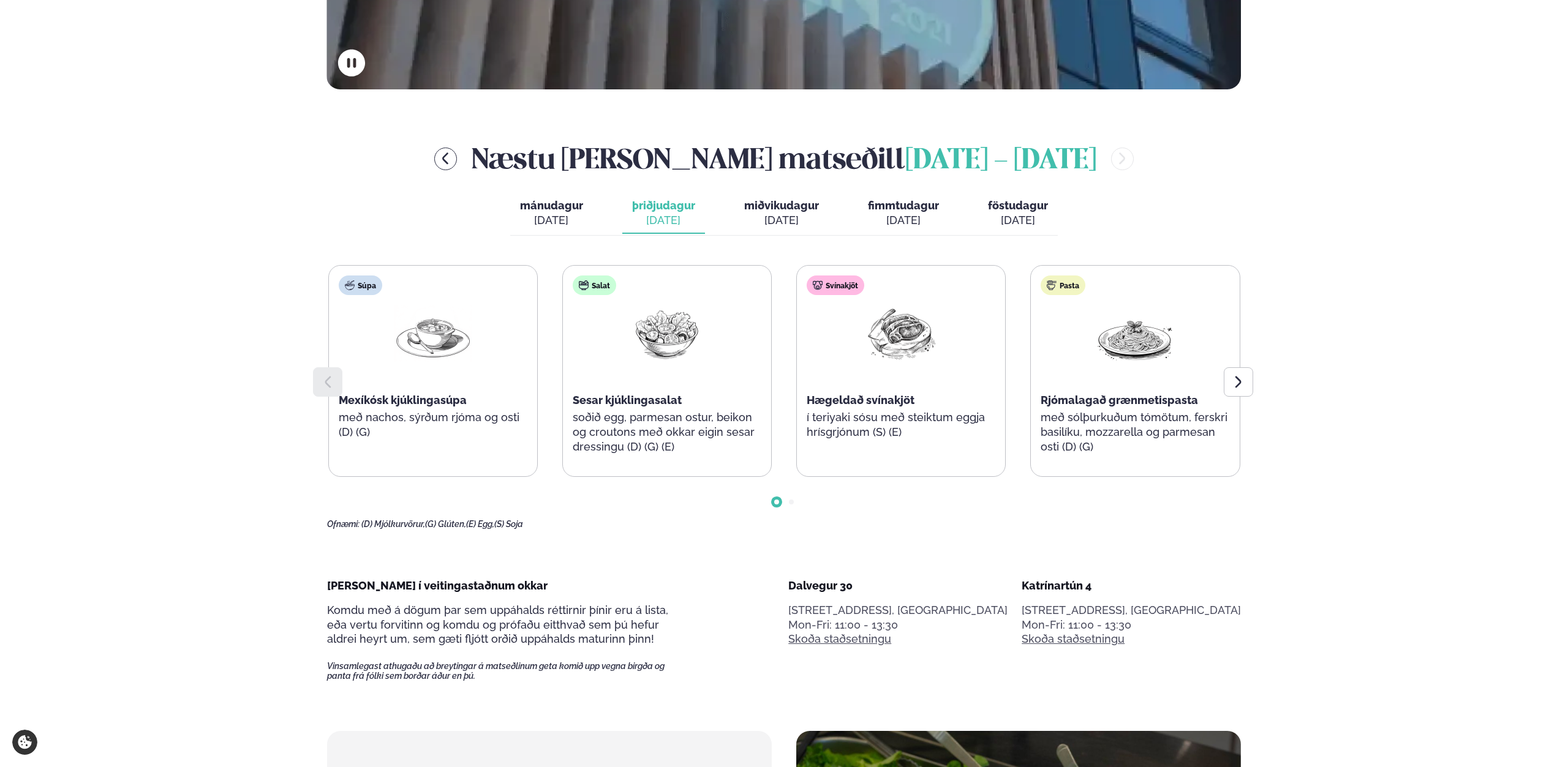
drag, startPoint x: 502, startPoint y: 215, endPoint x: 565, endPoint y: 222, distance: 63.4
click at [504, 215] on div "Næstu [PERSON_NAME] matseðill [DATE] - [DATE] mánudagur mán. [DATE] þriðjudagur…" at bounding box center [784, 334] width 914 height 391
click at [565, 222] on div "[DATE]" at bounding box center [551, 220] width 63 height 15
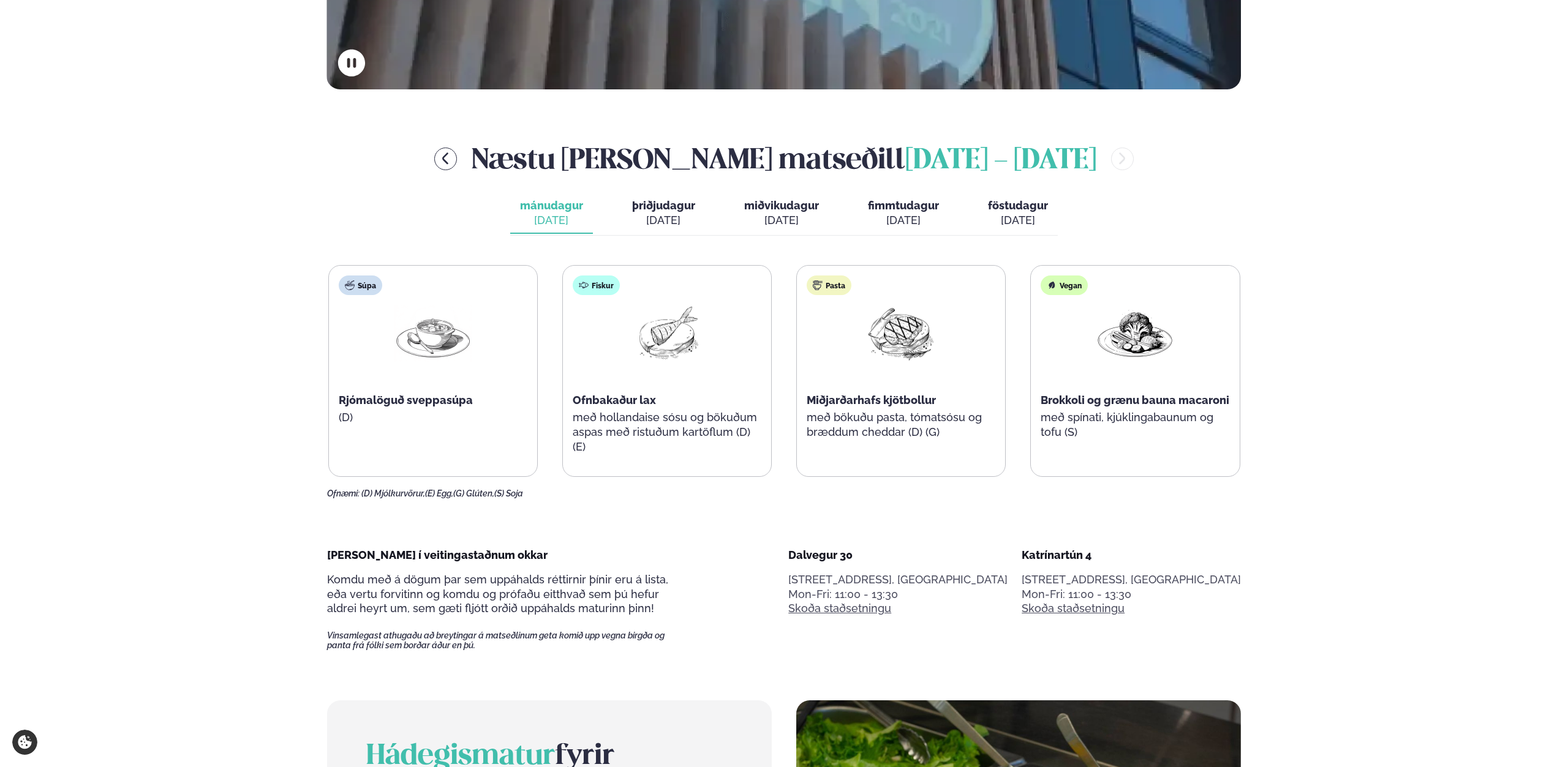
click at [781, 212] on span "miðvikudagur" at bounding box center [781, 206] width 75 height 13
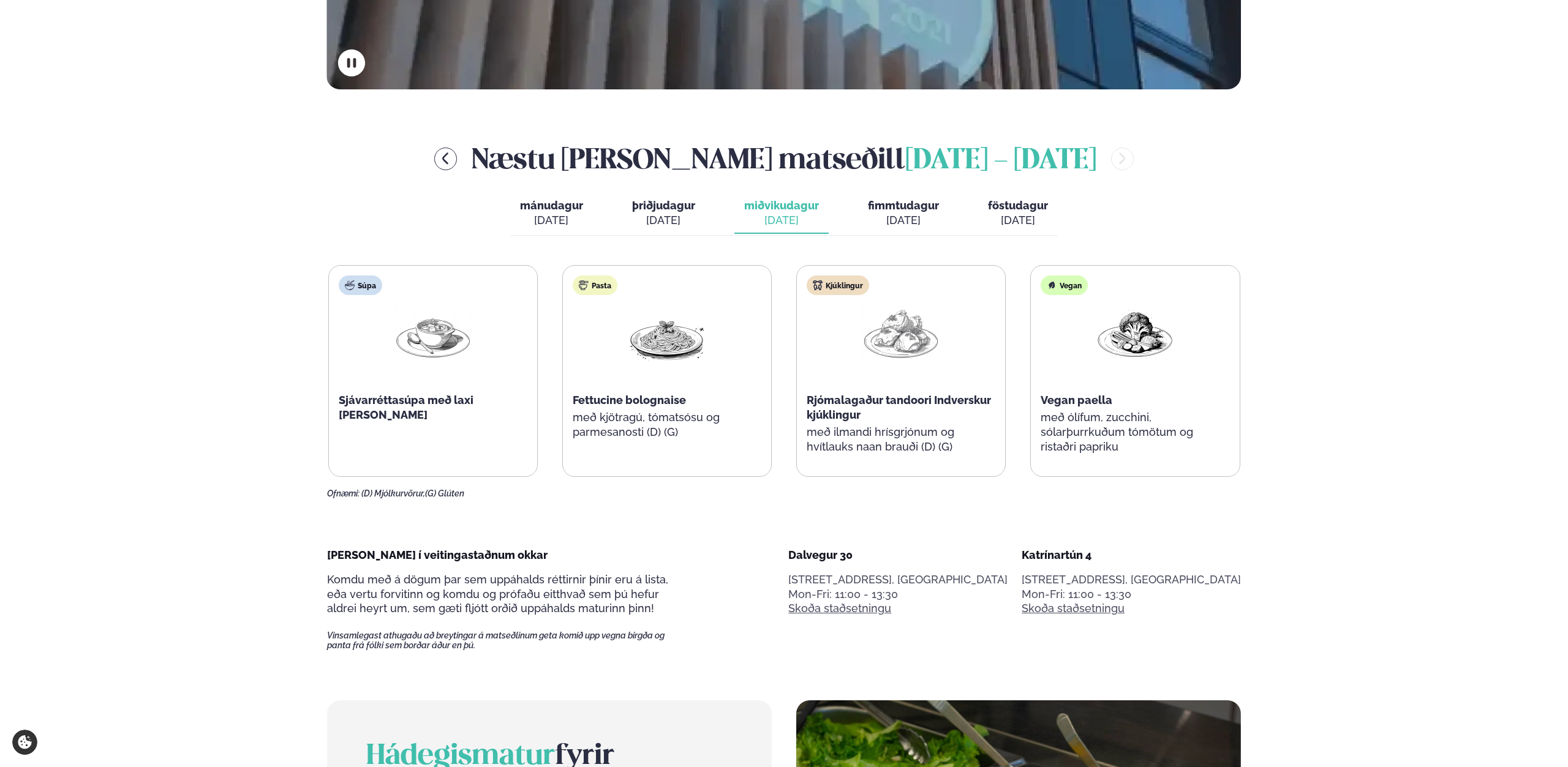
click at [922, 222] on div "[DATE]" at bounding box center [903, 220] width 71 height 15
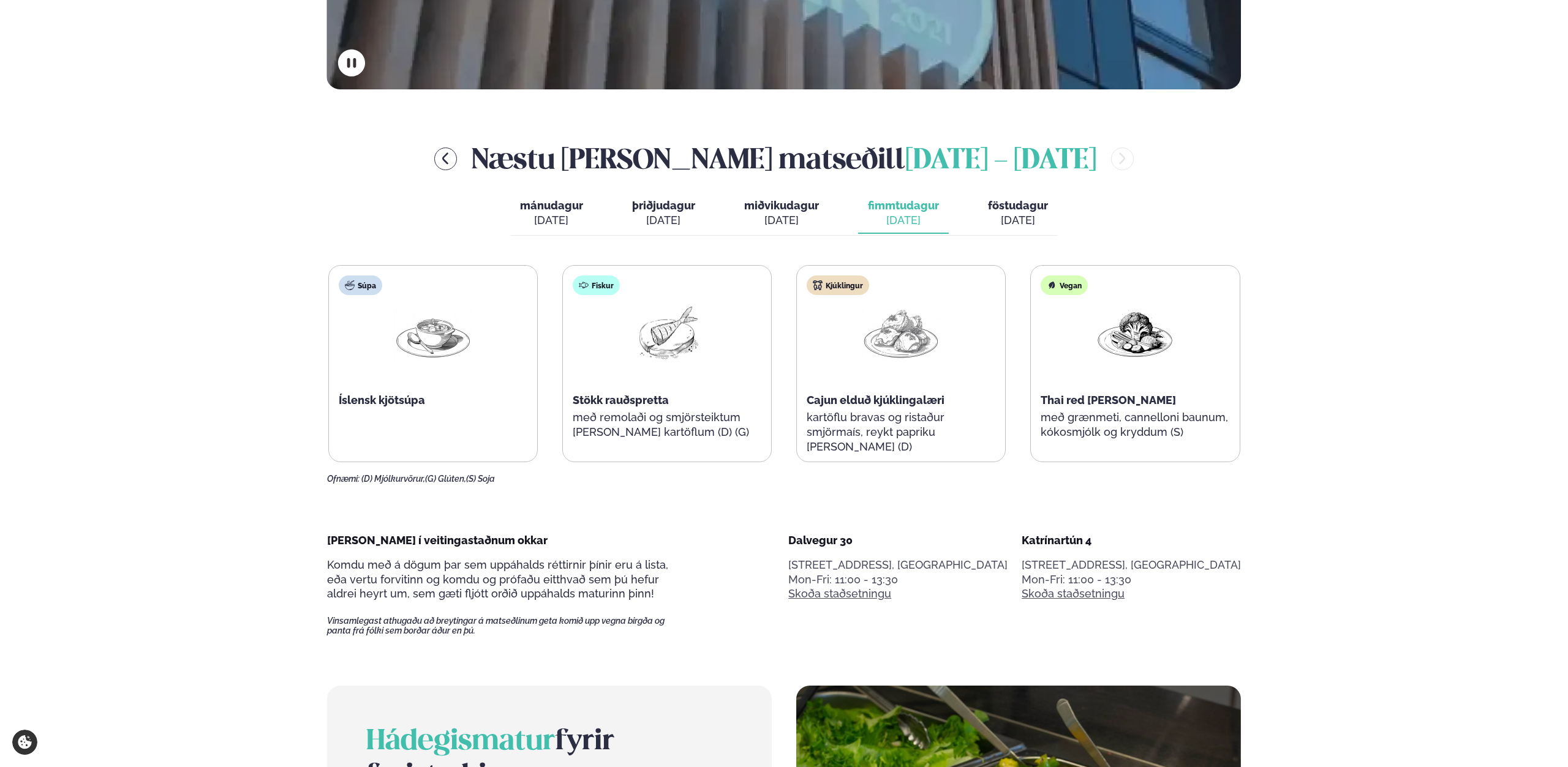
click at [1032, 219] on div "[DATE]" at bounding box center [1017, 220] width 60 height 15
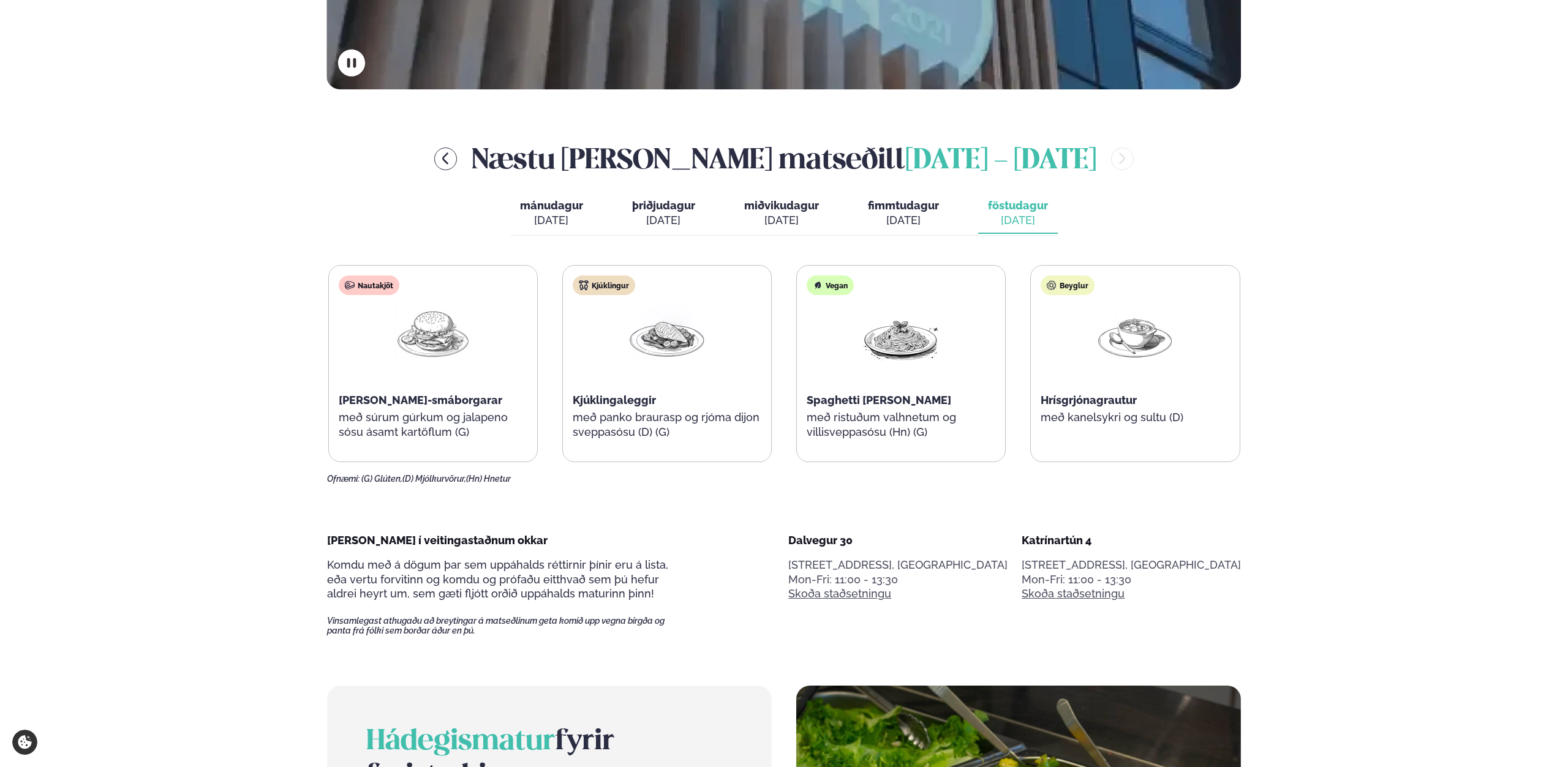
click at [506, 247] on div "Næstu [PERSON_NAME] matseðill [DATE] - [DATE] mánudagur mán. [DATE] þriðjudagur…" at bounding box center [784, 311] width 914 height 346
click at [561, 210] on span "mánudagur" at bounding box center [551, 206] width 63 height 13
